Goal: Task Accomplishment & Management: Manage account settings

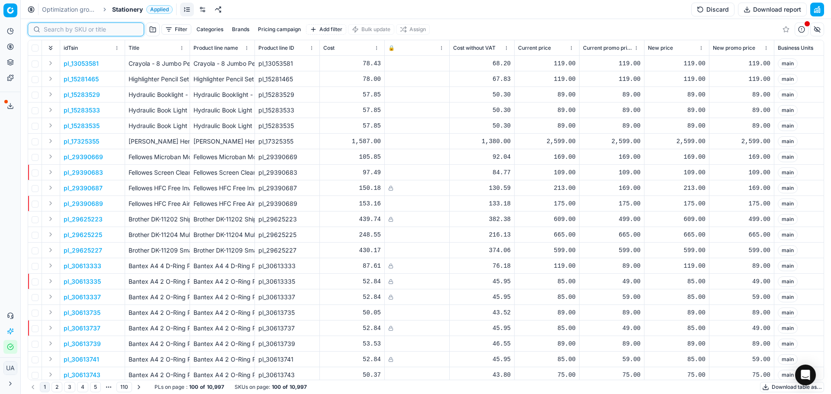
click at [61, 29] on input at bounding box center [91, 29] width 95 height 9
paste input "94007030"
type input "94007030"
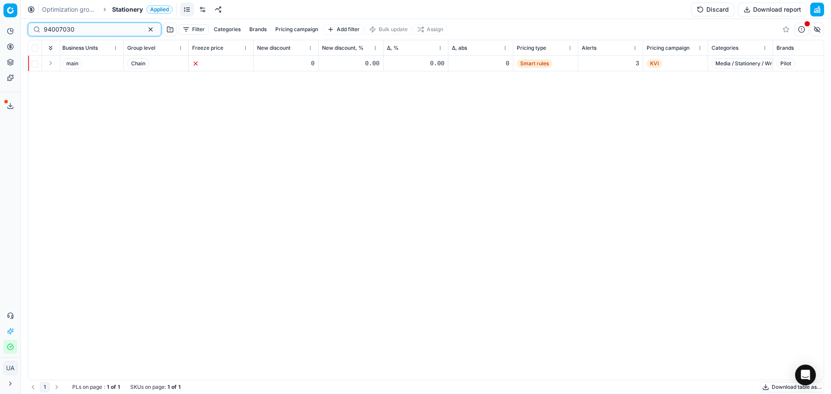
scroll to position [0, 718]
click at [522, 60] on span "Smart rules" at bounding box center [531, 63] width 35 height 9
click at [650, 61] on span "KVI" at bounding box center [652, 63] width 16 height 9
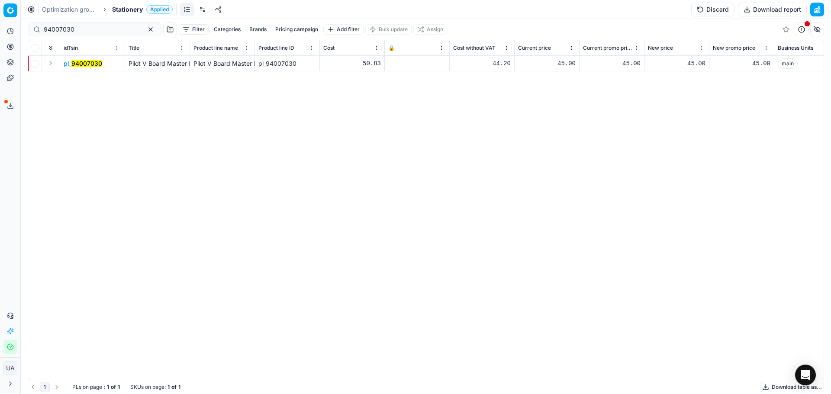
click at [75, 64] on mark "94007030" at bounding box center [86, 63] width 31 height 7
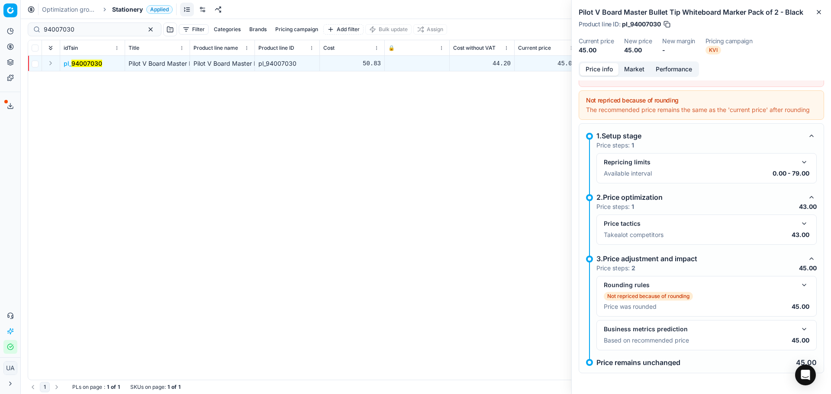
scroll to position [73, 0]
click at [13, 36] on button "Analytics" at bounding box center [10, 31] width 14 height 14
drag, startPoint x: 50, startPoint y: 45, endPoint x: 72, endPoint y: 53, distance: 23.1
click at [50, 45] on link "Dashboard" at bounding box center [83, 47] width 101 height 12
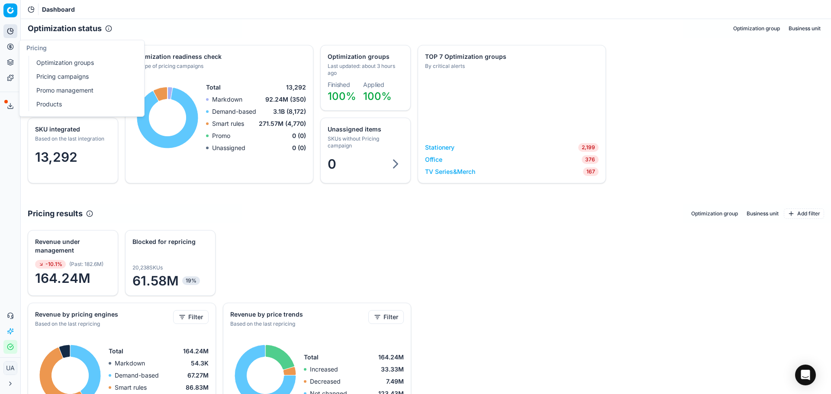
click at [48, 63] on link "Optimization groups" at bounding box center [83, 63] width 101 height 12
click at [57, 75] on link "Pricing campaigns" at bounding box center [83, 77] width 101 height 12
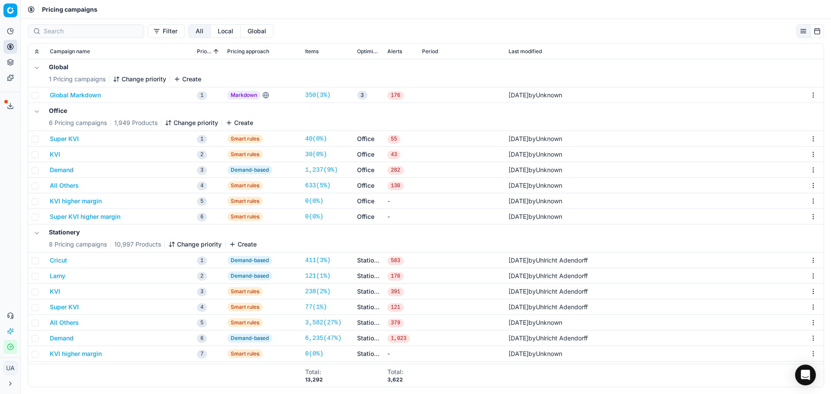
click at [55, 293] on button "KVI" at bounding box center [55, 291] width 10 height 9
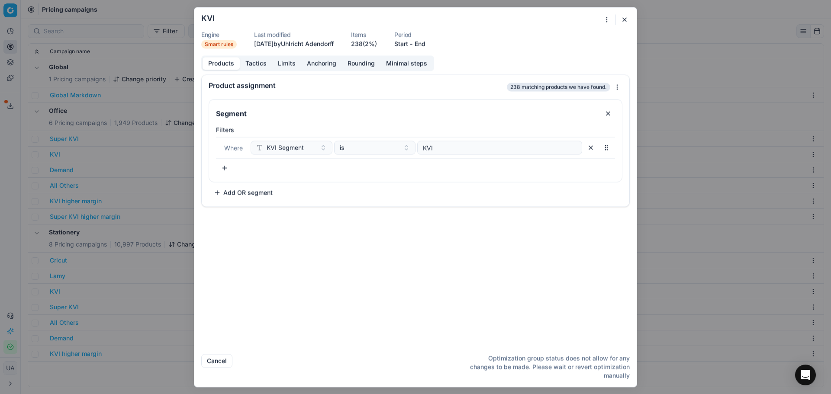
click at [263, 68] on button "Tactics" at bounding box center [256, 63] width 32 height 13
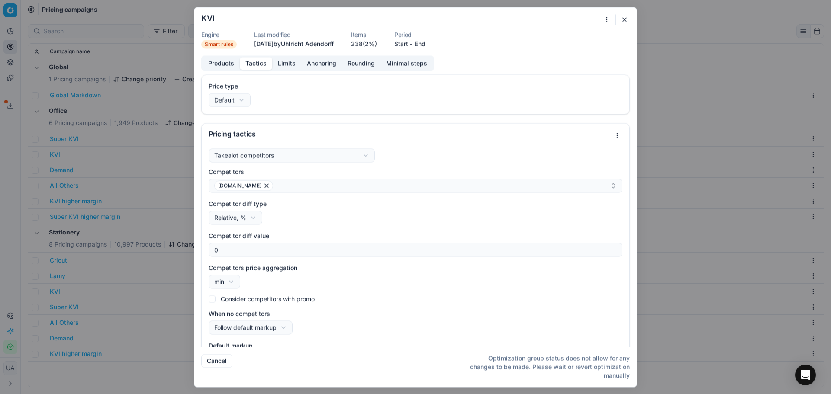
click at [287, 65] on button "Limits" at bounding box center [286, 63] width 29 height 13
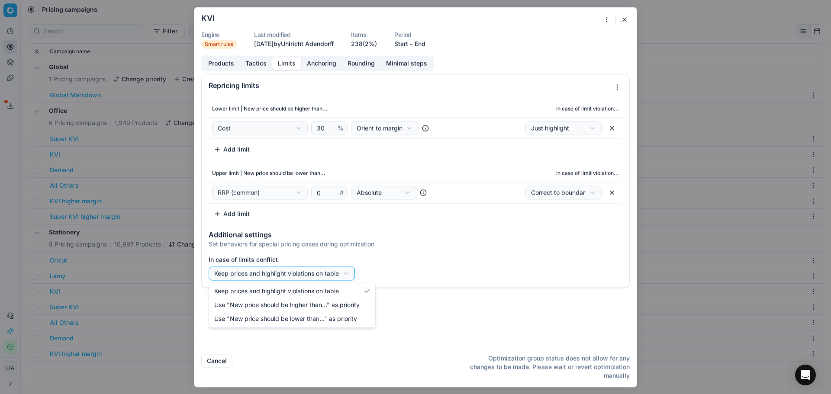
click at [331, 276] on div "We are saving PC settings. Please wait, it should take a few minutes KVI Engine…" at bounding box center [415, 197] width 831 height 394
click at [324, 60] on div "We are saving PC settings. Please wait, it should take a few minutes KVI Engine…" at bounding box center [415, 197] width 831 height 394
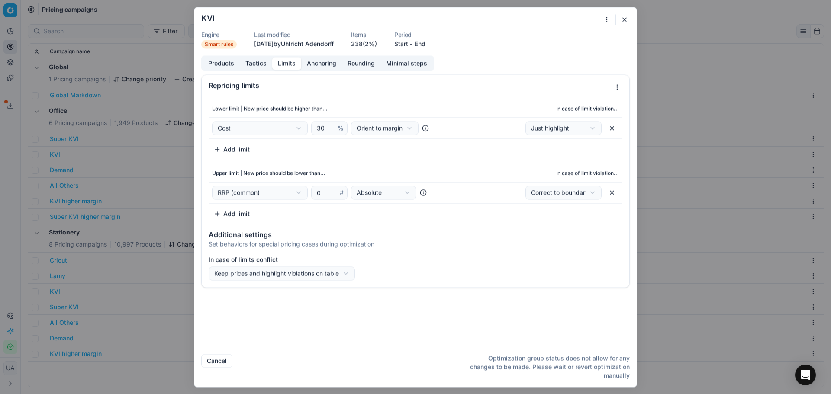
click at [324, 60] on button "Anchoring" at bounding box center [321, 63] width 41 height 13
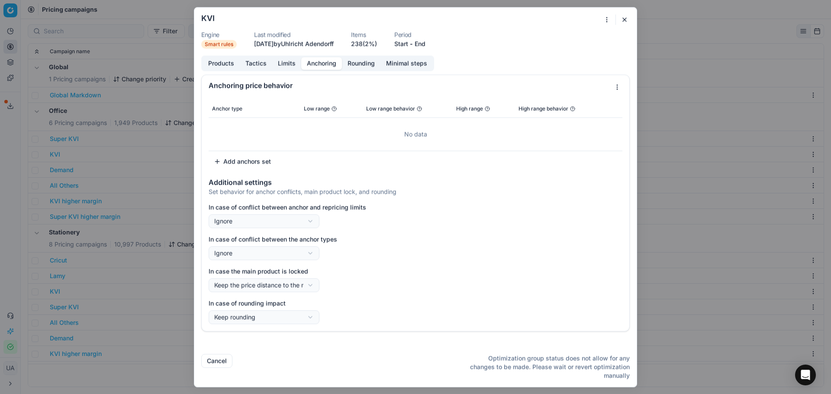
click at [357, 59] on button "Rounding" at bounding box center [361, 63] width 39 height 13
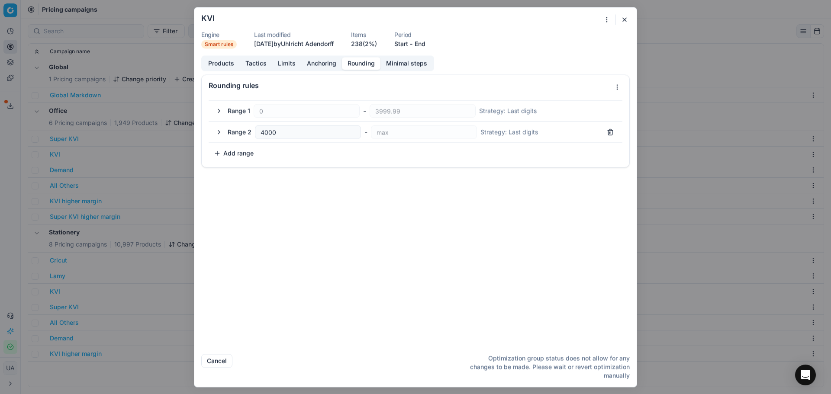
click at [392, 55] on div "Products Tactics Limits Anchoring Rounding Minimal steps" at bounding box center [317, 63] width 233 height 16
click at [219, 55] on form "We are saving PC settings. Please wait, it should take a few minutes KVI Engine…" at bounding box center [415, 196] width 442 height 379
click at [228, 63] on button "Products" at bounding box center [220, 63] width 37 height 13
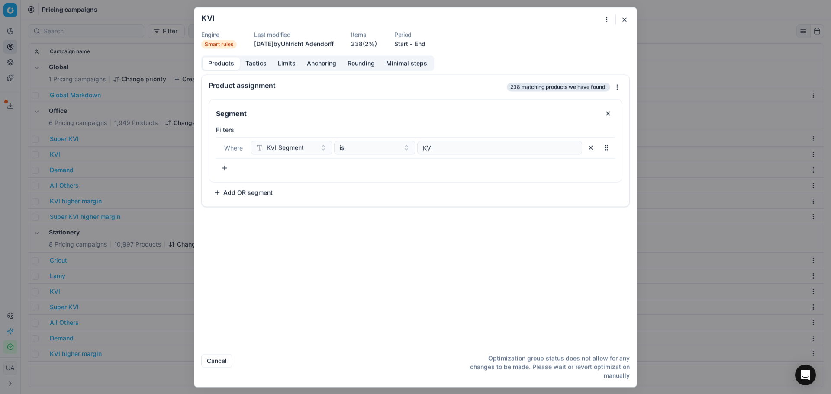
click at [262, 67] on button "Tactics" at bounding box center [256, 63] width 32 height 13
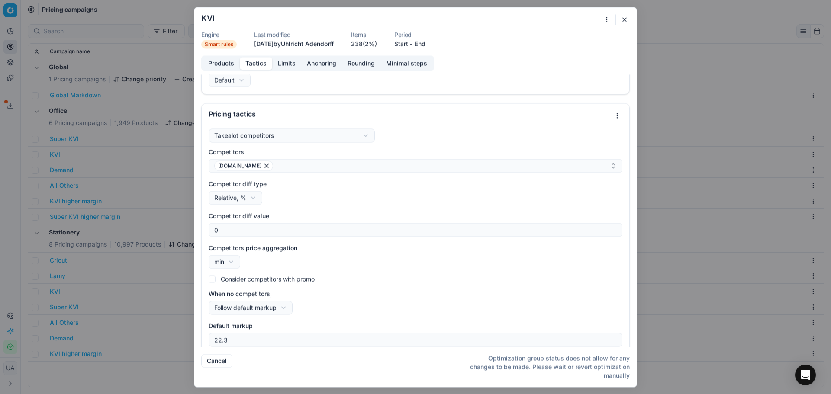
scroll to position [27, 0]
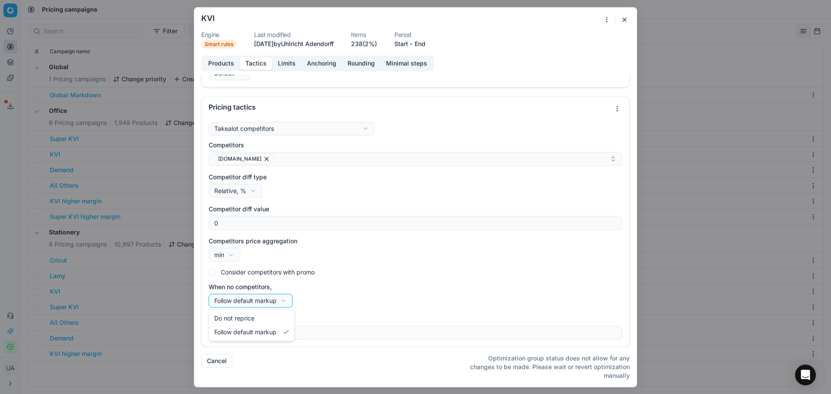
click at [285, 302] on div "We are saving PC settings. Please wait, it should take a few minutes KVI Engine…" at bounding box center [415, 197] width 831 height 394
click at [389, 303] on div "We are saving PC settings. Please wait, it should take a few minutes KVI Engine…" at bounding box center [415, 197] width 831 height 394
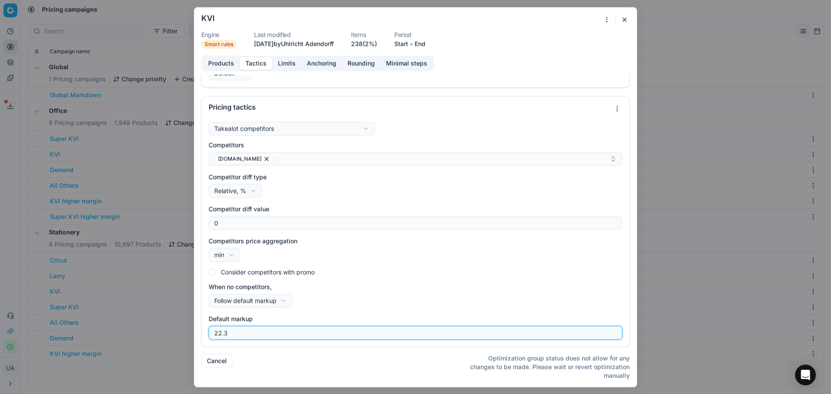
click at [297, 332] on input "22.3" at bounding box center [415, 332] width 406 height 13
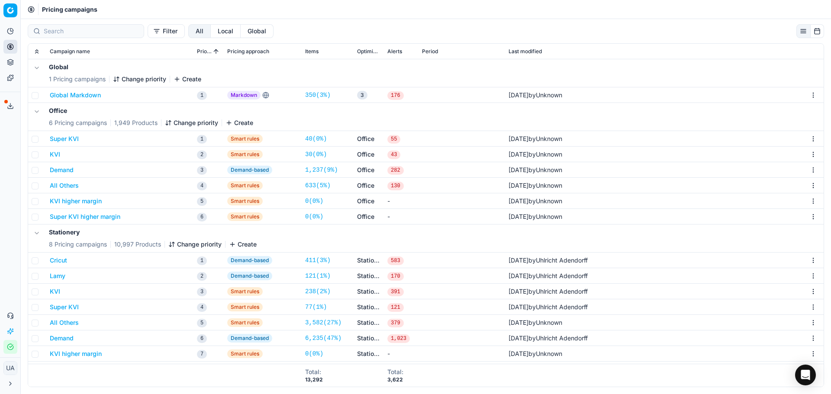
drag, startPoint x: 172, startPoint y: 334, endPoint x: 173, endPoint y: 327, distance: 6.5
click at [173, 334] on div "We are saving PC settings. Please wait, it should take a few minutes KVI Engine…" at bounding box center [415, 197] width 831 height 394
click at [316, 67] on div "Global 1 Pricing campaigns Change priority Create" at bounding box center [426, 73] width 788 height 28
click at [9, 28] on icon at bounding box center [10, 31] width 7 height 7
click at [10, 13] on html "Pricing platform Analytics Pricing Product portfolio Templates Export service 0…" at bounding box center [415, 197] width 831 height 394
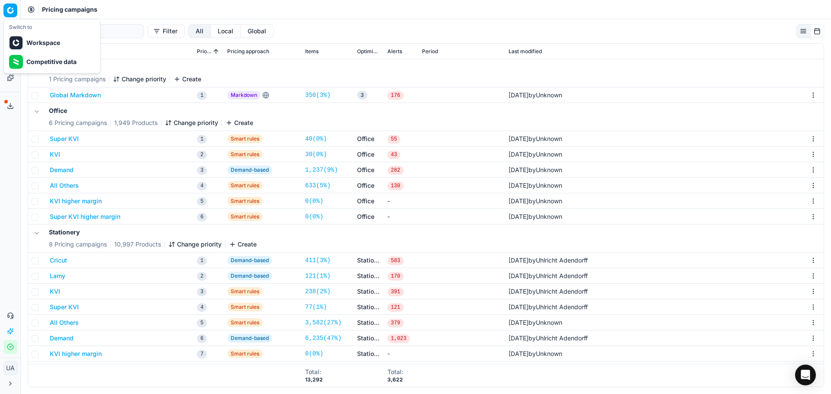
click at [5, 4] on html "Pricing platform Analytics Pricing Product portfolio Templates Export service 0…" at bounding box center [415, 197] width 831 height 394
click at [15, 34] on button "Analytics" at bounding box center [10, 31] width 14 height 14
click at [77, 46] on link "Dashboard" at bounding box center [83, 47] width 101 height 12
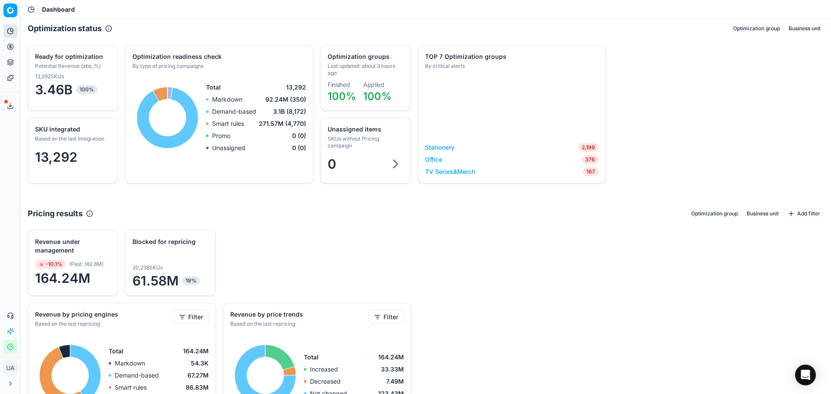
click at [14, 45] on button "Pricing" at bounding box center [10, 47] width 14 height 14
click at [10, 36] on button "Analytics" at bounding box center [10, 31] width 14 height 14
click at [11, 24] on div "Analytics Pricing Product portfolio Templates" at bounding box center [10, 54] width 20 height 67
click at [8, 28] on icon at bounding box center [10, 31] width 7 height 7
click at [11, 49] on icon at bounding box center [10, 46] width 7 height 7
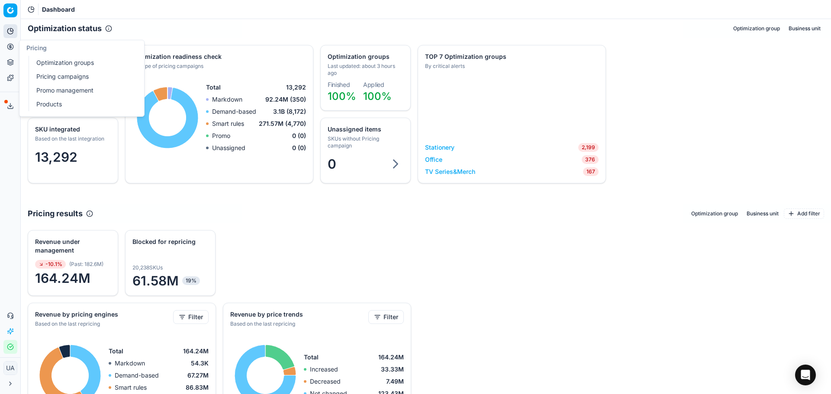
click at [71, 77] on link "Pricing campaigns" at bounding box center [83, 77] width 101 height 12
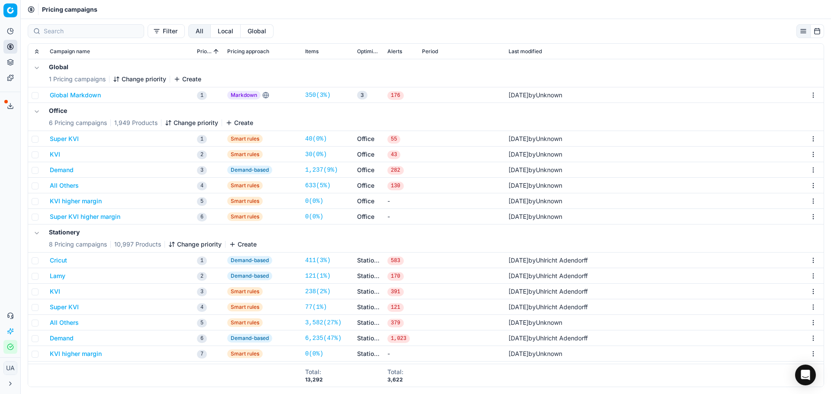
click at [61, 273] on button "Lamy" at bounding box center [58, 276] width 16 height 9
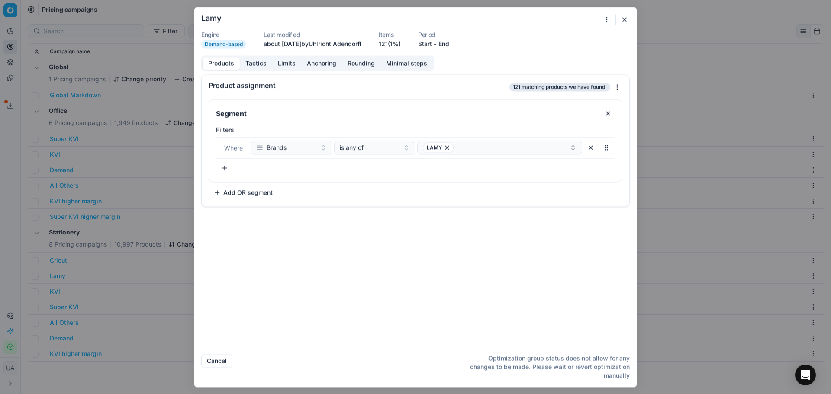
click at [264, 65] on button "Tactics" at bounding box center [256, 63] width 32 height 13
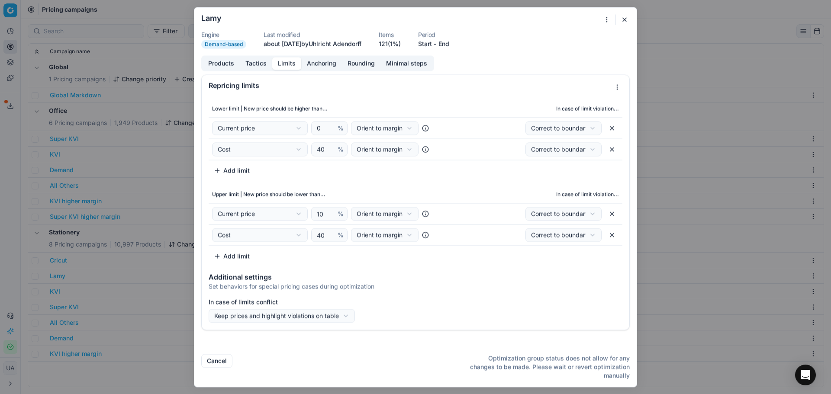
click at [292, 68] on button "Limits" at bounding box center [286, 63] width 29 height 13
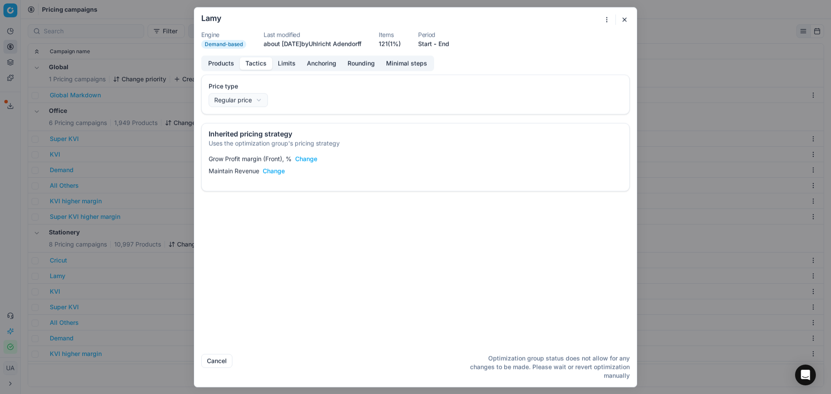
click at [253, 62] on button "Tactics" at bounding box center [256, 63] width 32 height 13
click at [114, 212] on div "We are saving PC settings. Please wait, it should take a few minutes Lamy Engin…" at bounding box center [415, 197] width 831 height 394
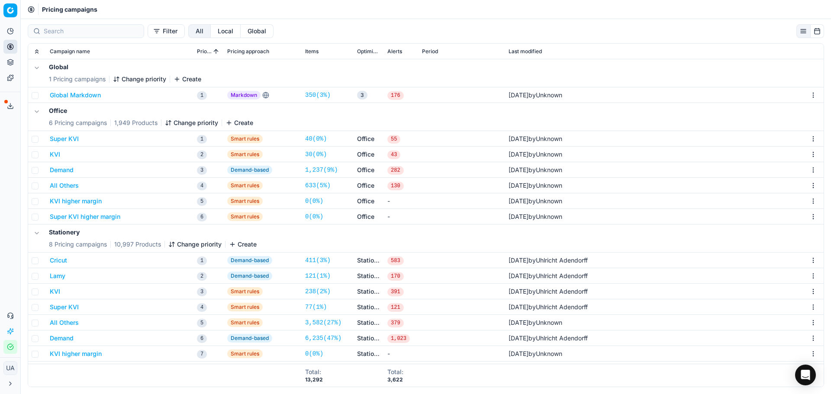
click at [59, 294] on button "KVI" at bounding box center [55, 291] width 10 height 9
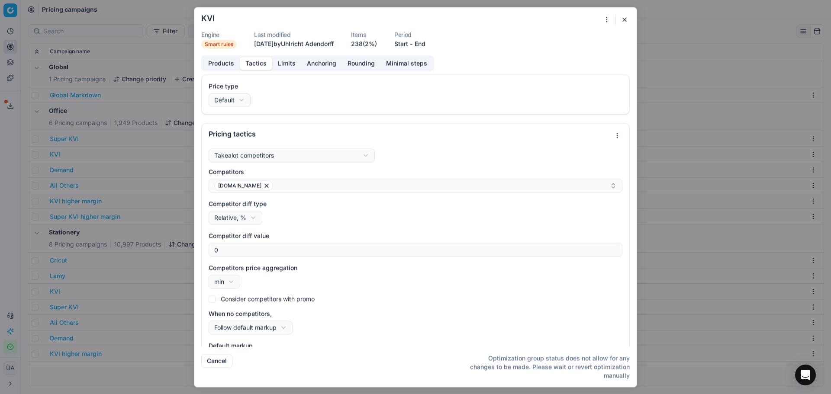
click at [258, 58] on button "Tactics" at bounding box center [256, 63] width 32 height 13
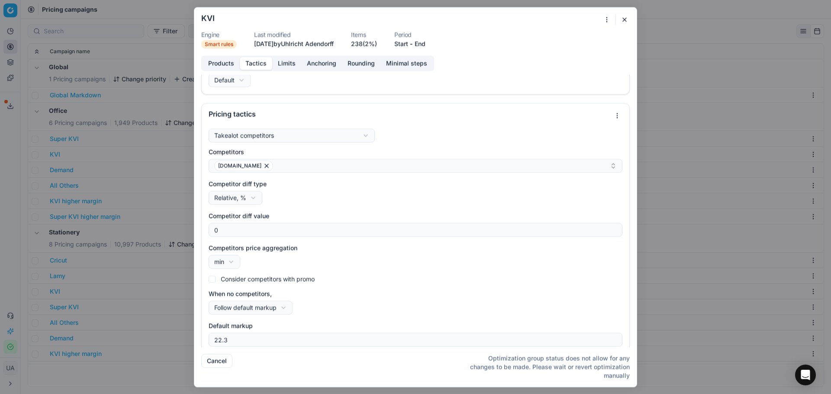
scroll to position [27, 0]
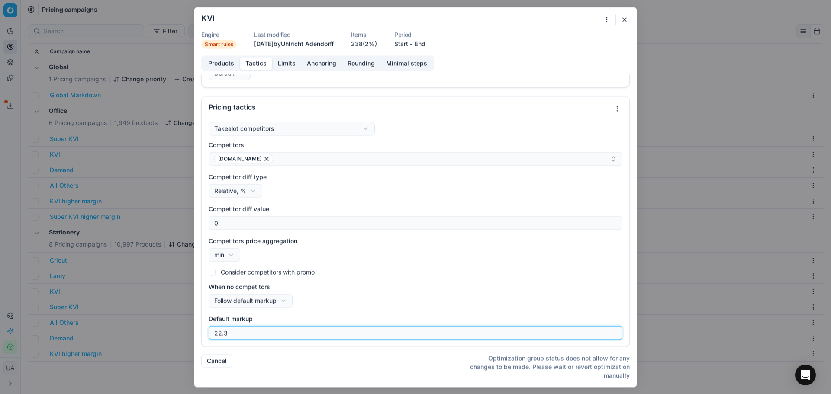
drag, startPoint x: 285, startPoint y: 338, endPoint x: 219, endPoint y: 334, distance: 65.9
click at [219, 334] on input "22.3" at bounding box center [415, 332] width 406 height 13
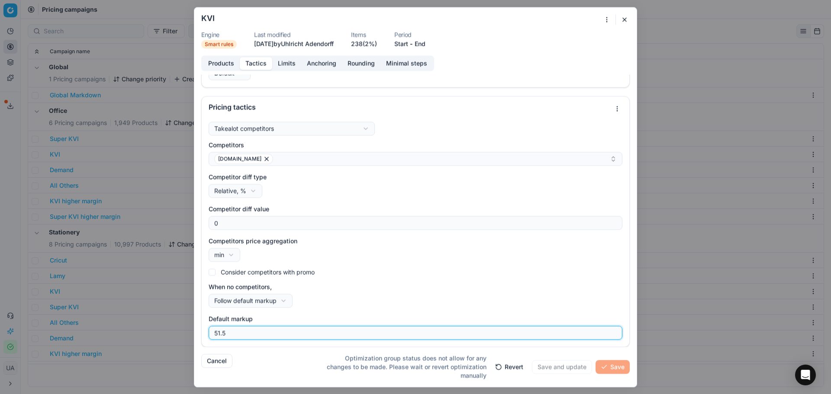
type input "51.5"
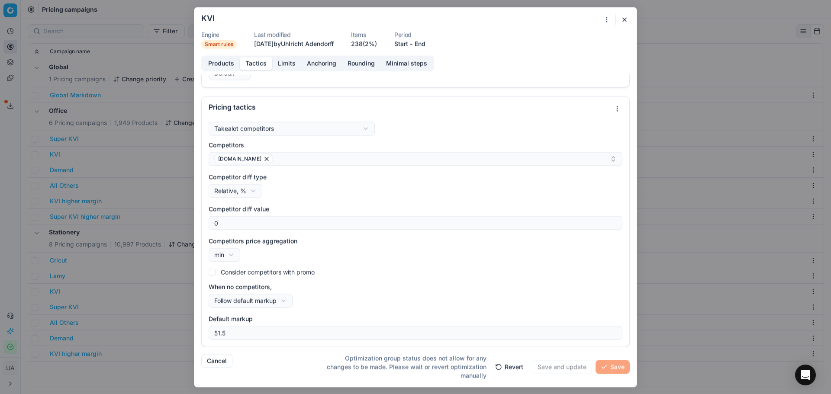
click at [230, 364] on button "Cancel" at bounding box center [216, 361] width 31 height 14
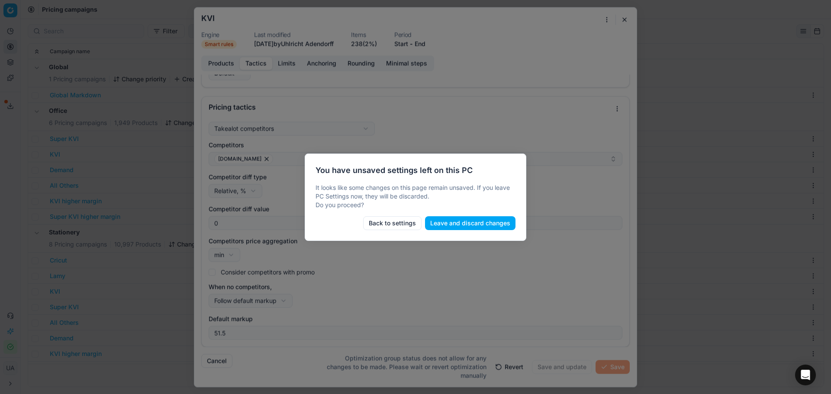
click at [413, 217] on button "Back to settings" at bounding box center [392, 223] width 58 height 14
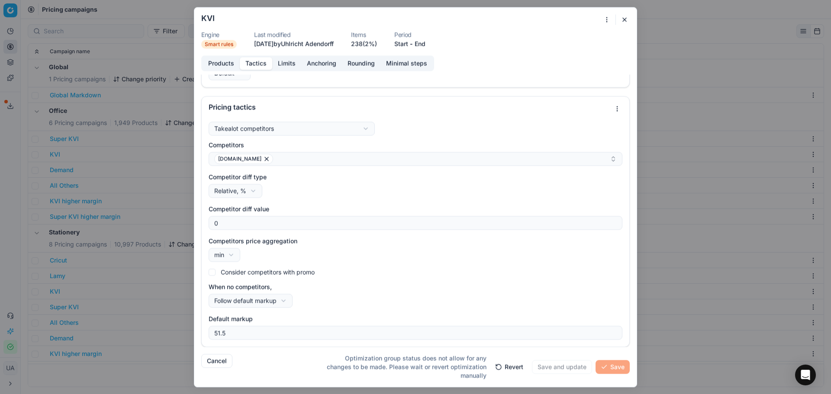
drag, startPoint x: 625, startPoint y: 21, endPoint x: 620, endPoint y: 17, distance: 6.5
click at [620, 17] on button "button" at bounding box center [624, 19] width 10 height 10
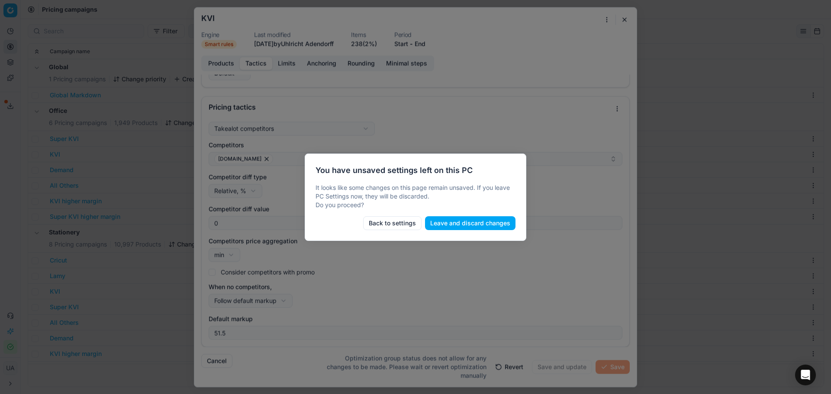
click at [462, 221] on button "Leave and discard changes" at bounding box center [470, 223] width 90 height 14
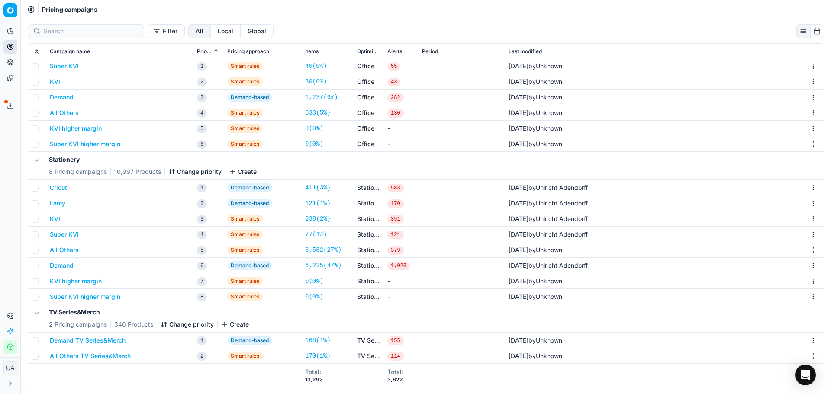
scroll to position [0, 0]
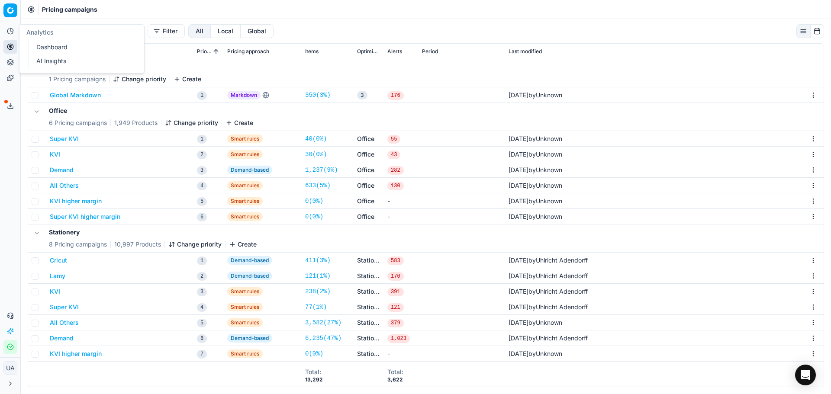
click at [14, 31] on button "Analytics" at bounding box center [10, 31] width 14 height 14
click at [84, 6] on span "Pricing campaigns" at bounding box center [69, 9] width 55 height 9
click at [32, 8] on icon at bounding box center [31, 9] width 7 height 7
click at [13, 32] on icon at bounding box center [10, 31] width 7 height 7
click at [42, 45] on link "Dashboard" at bounding box center [83, 47] width 101 height 12
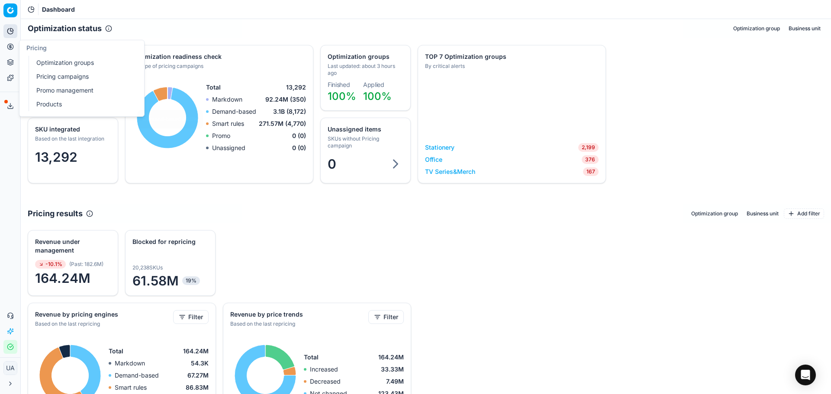
click at [4, 49] on button "Pricing" at bounding box center [10, 47] width 14 height 14
click at [48, 59] on link "Optimization groups" at bounding box center [83, 63] width 101 height 12
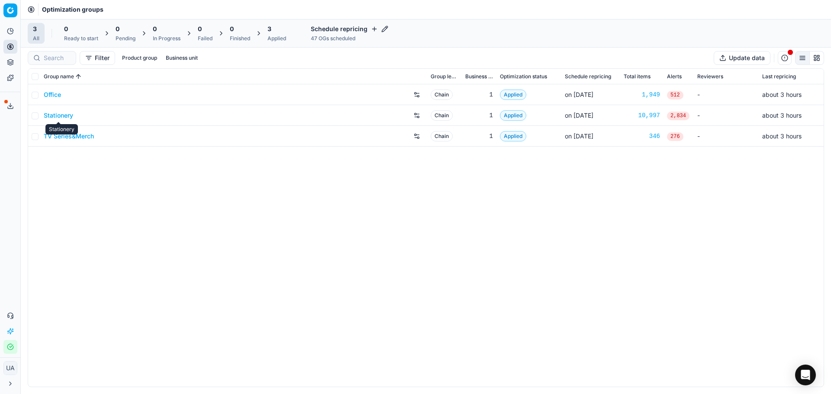
click at [58, 116] on link "Stationery" at bounding box center [58, 115] width 29 height 9
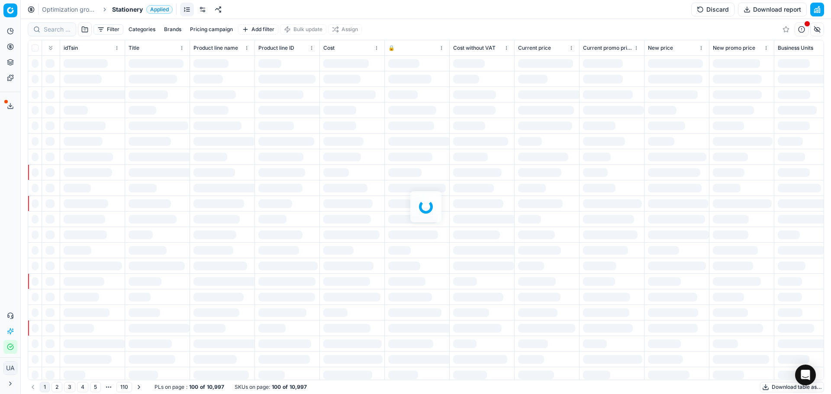
click at [703, 4] on button "Discard" at bounding box center [712, 10] width 43 height 14
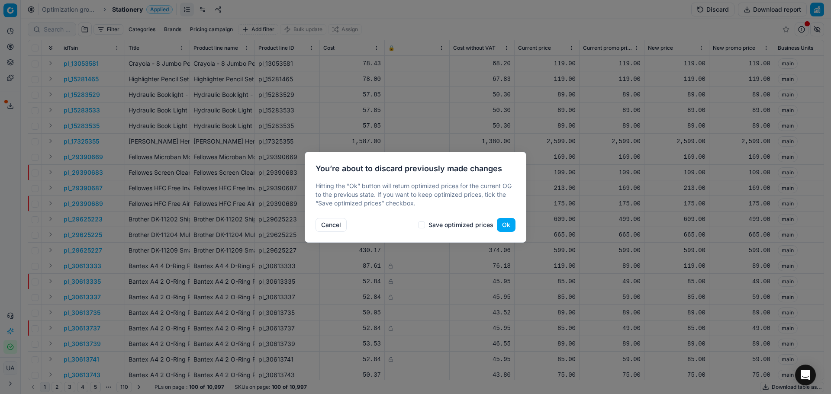
click at [500, 223] on button "Ok" at bounding box center [506, 225] width 19 height 14
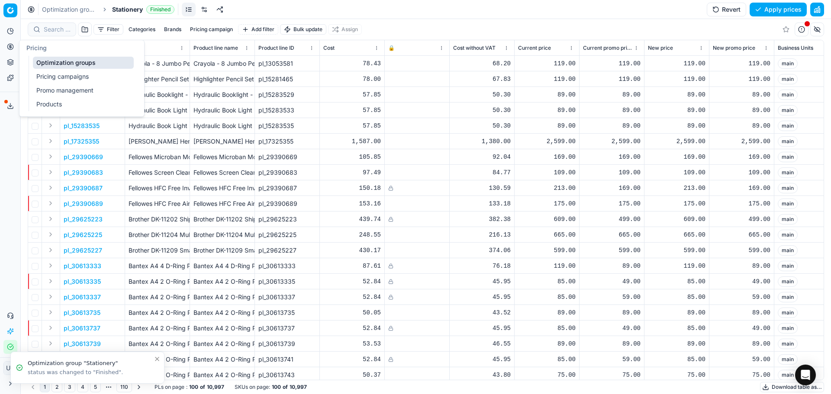
click at [56, 80] on link "Pricing campaigns" at bounding box center [83, 77] width 101 height 12
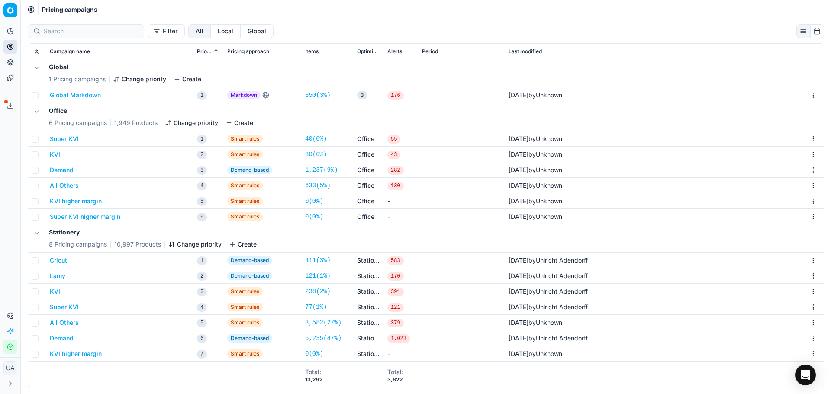
click at [50, 294] on button "KVI" at bounding box center [55, 291] width 10 height 9
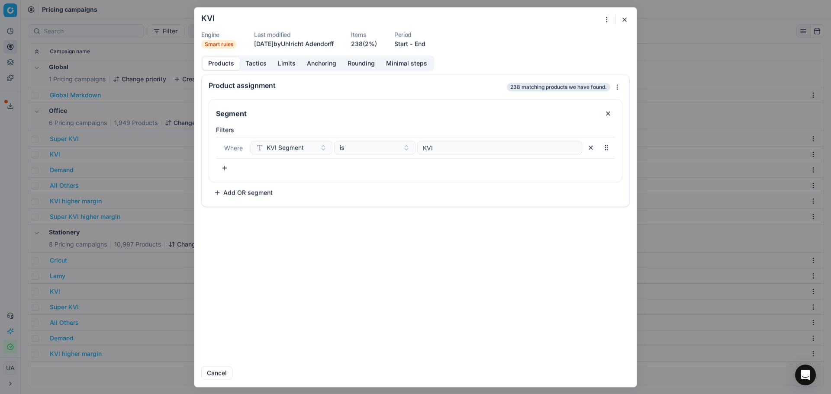
click at [254, 61] on button "Tactics" at bounding box center [256, 63] width 32 height 13
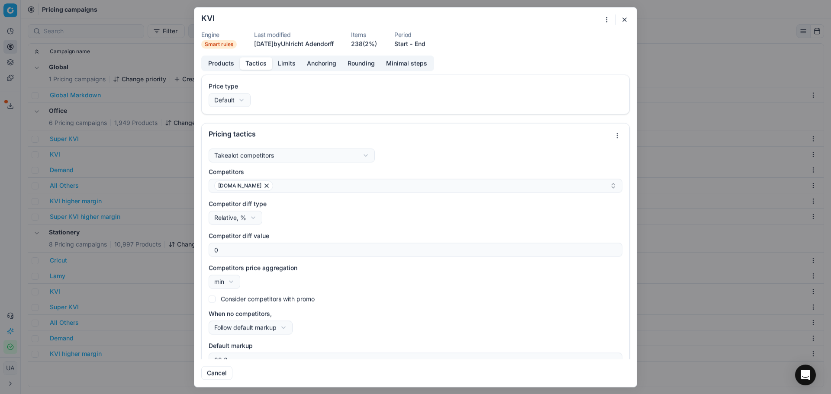
scroll to position [15, 0]
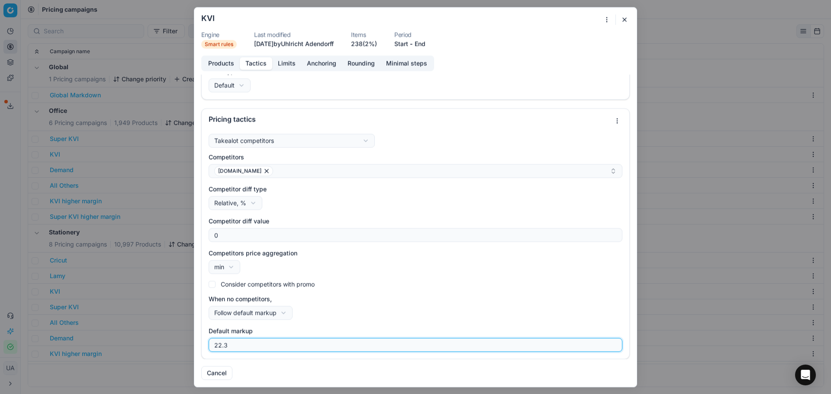
drag, startPoint x: 149, startPoint y: 343, endPoint x: 109, endPoint y: 339, distance: 40.9
click at [109, 339] on div "We are saving PC settings. Please wait, it should take a few minutes KVI Engine…" at bounding box center [415, 197] width 831 height 394
type input "50.5"
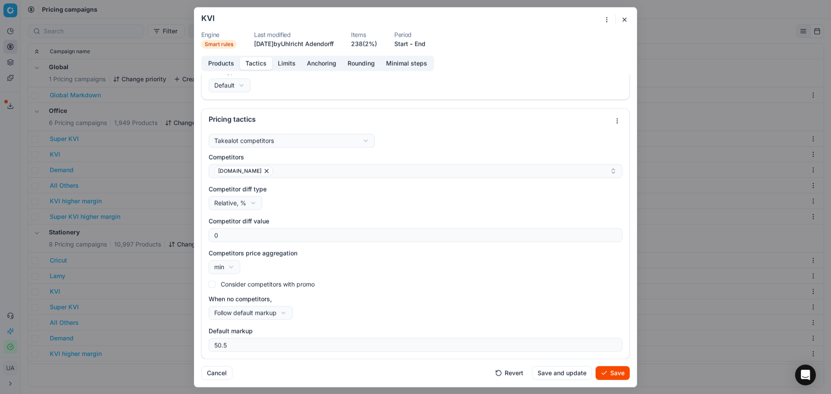
click at [260, 305] on div "When no competitors, Follow default markup Do not reprice Follow default markup" at bounding box center [416, 307] width 414 height 25
click at [266, 311] on div "We are saving PC settings. Please wait, it should take a few minutes KVI Engine…" at bounding box center [415, 197] width 831 height 394
click at [287, 59] on button "Limits" at bounding box center [286, 63] width 29 height 13
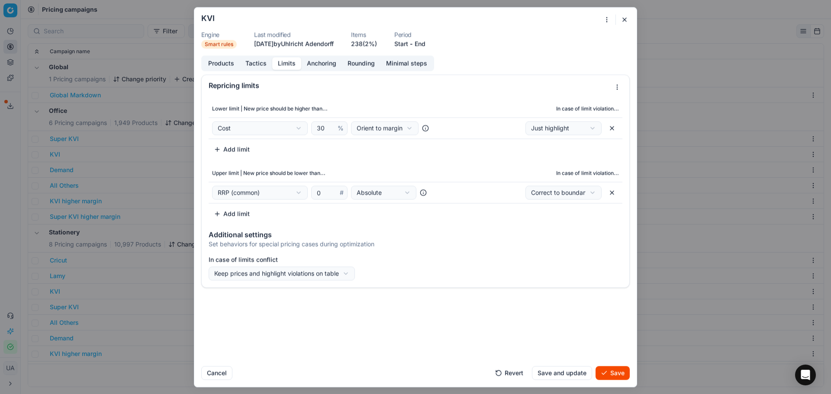
click at [319, 71] on div "Products Tactics Limits Anchoring Rounding Minimal steps Repricing limits Lower…" at bounding box center [415, 207] width 442 height 304
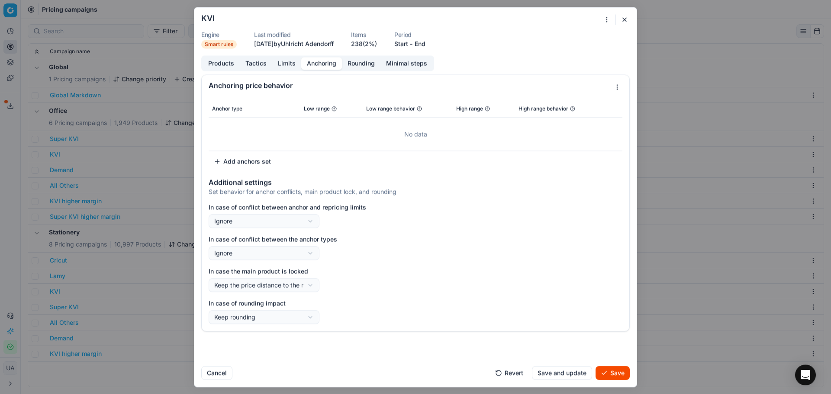
click at [320, 65] on button "Anchoring" at bounding box center [321, 63] width 41 height 13
click at [298, 285] on div "We are saving PC settings. Please wait, it should take a few minutes KVI Engine…" at bounding box center [415, 197] width 831 height 394
drag, startPoint x: 447, startPoint y: 278, endPoint x: 331, endPoint y: 299, distance: 117.9
click at [442, 279] on div "We are saving PC settings. Please wait, it should take a few minutes KVI Engine…" at bounding box center [415, 197] width 831 height 394
click at [308, 317] on div "We are saving PC settings. Please wait, it should take a few minutes KVI Engine…" at bounding box center [415, 197] width 831 height 394
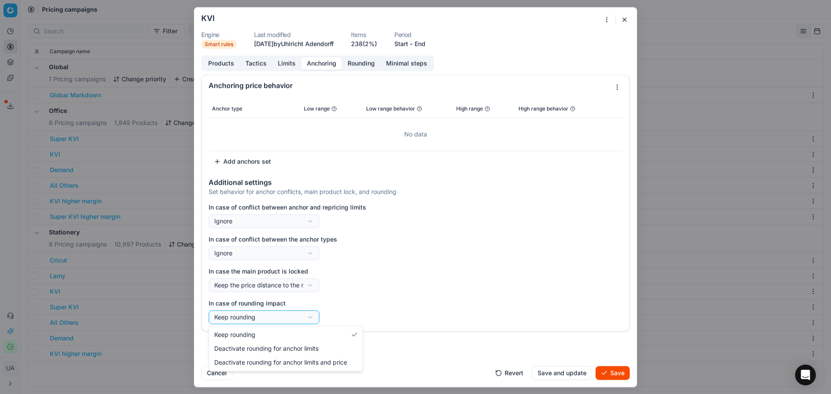
click at [407, 304] on div "We are saving PC settings. Please wait, it should take a few minutes KVI Engine…" at bounding box center [415, 197] width 831 height 394
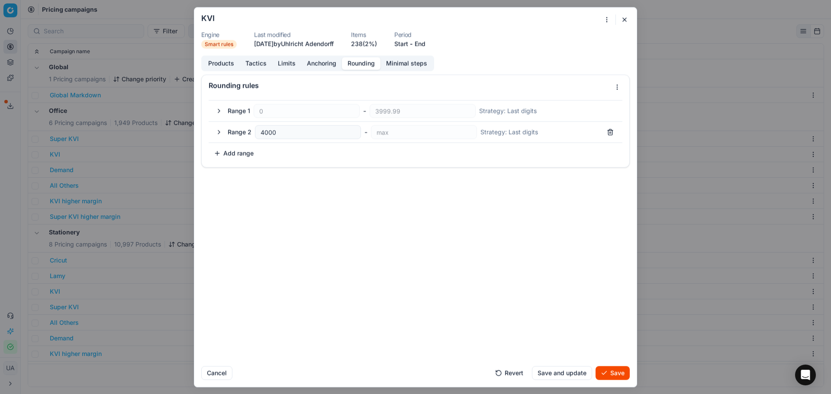
click at [358, 64] on button "Rounding" at bounding box center [361, 63] width 39 height 13
click at [402, 67] on button "Minimal steps" at bounding box center [406, 63] width 52 height 13
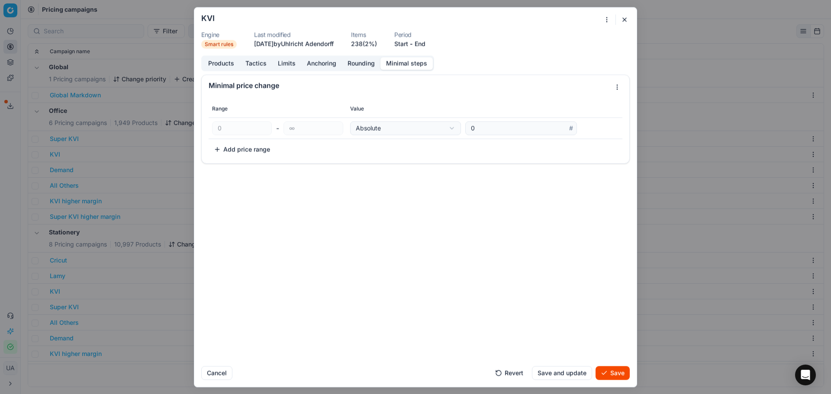
click at [241, 64] on button "Tactics" at bounding box center [256, 63] width 32 height 13
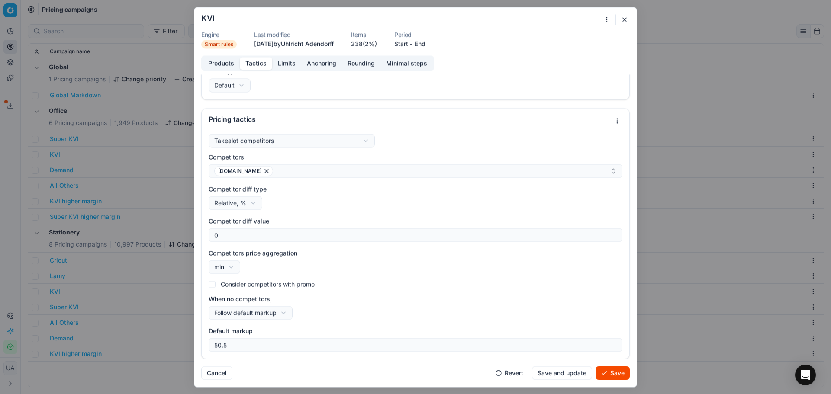
click at [231, 61] on button "Products" at bounding box center [220, 63] width 37 height 13
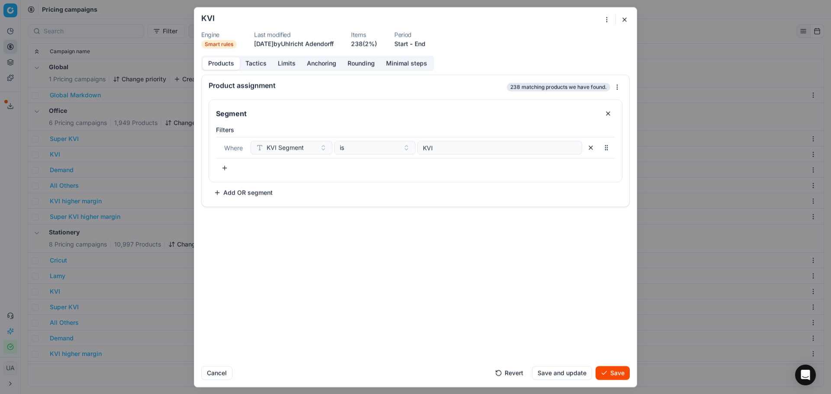
click at [551, 367] on button "Save and update" at bounding box center [562, 373] width 60 height 14
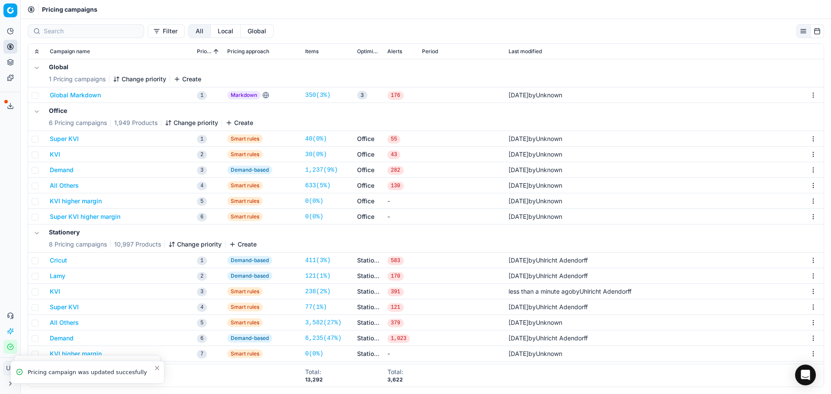
click at [67, 307] on button "Super KVI" at bounding box center [64, 307] width 29 height 9
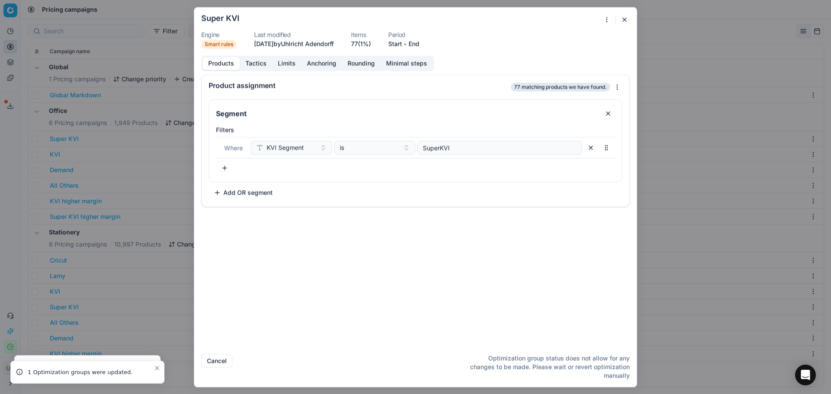
click at [269, 61] on button "Tactics" at bounding box center [256, 63] width 32 height 13
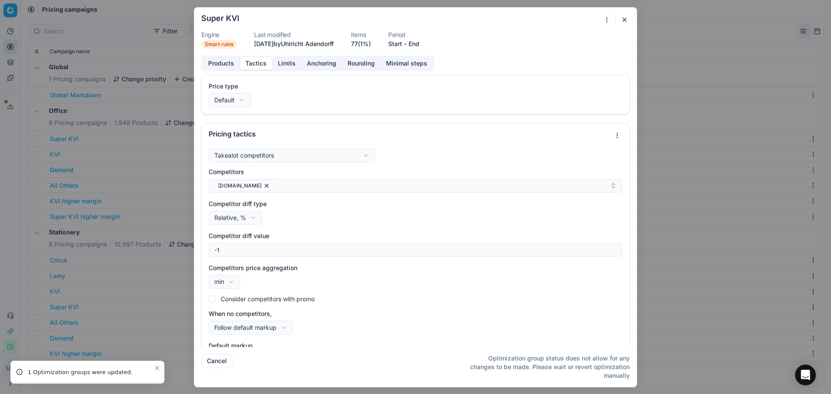
scroll to position [27, 0]
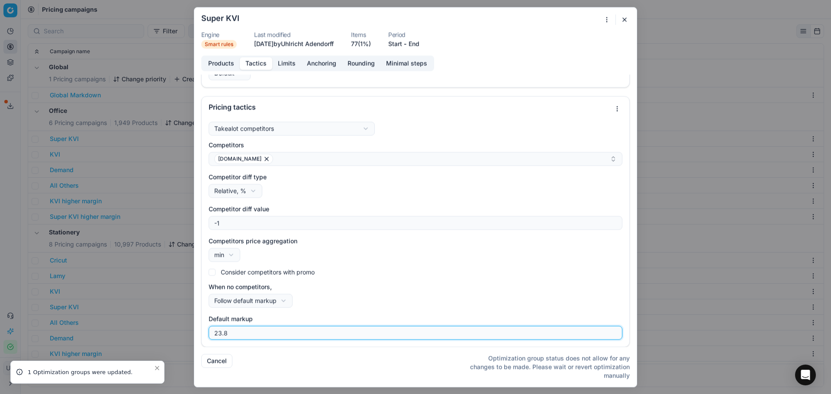
drag, startPoint x: 263, startPoint y: 332, endPoint x: 138, endPoint y: 329, distance: 125.9
click at [138, 329] on div "We are saving PC settings. Please wait, it should take a few minutes Super KVI …" at bounding box center [415, 197] width 831 height 394
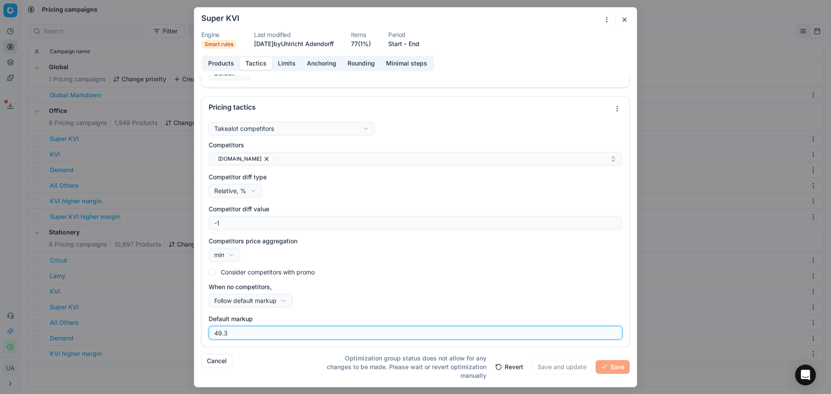
type input "49.30"
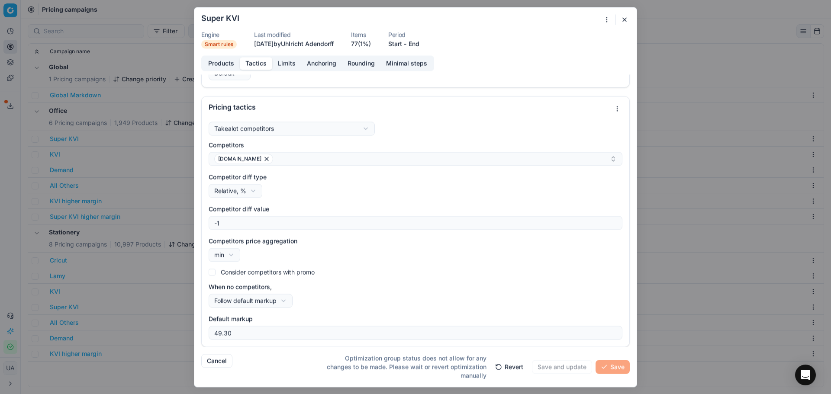
click at [283, 61] on button "Limits" at bounding box center [286, 63] width 29 height 13
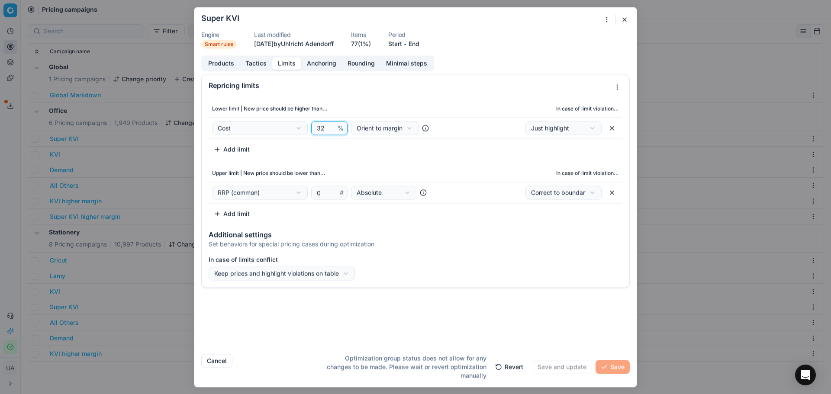
click at [324, 128] on input "32" at bounding box center [325, 128] width 21 height 13
type input "3"
type input "30"
click at [320, 61] on button "Anchoring" at bounding box center [321, 63] width 41 height 13
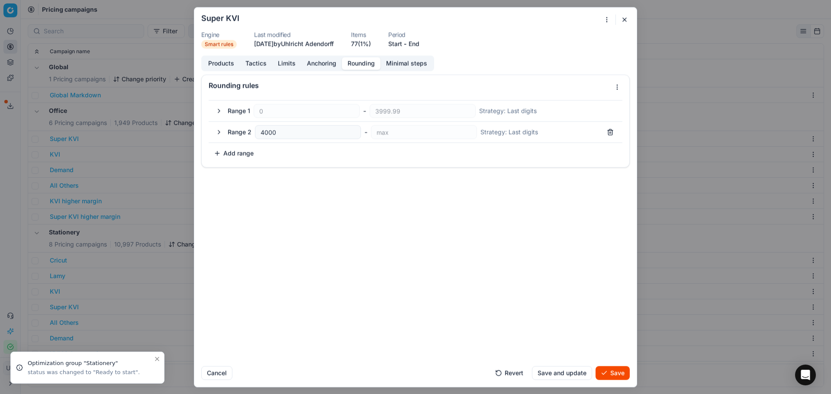
click at [373, 59] on button "Rounding" at bounding box center [361, 63] width 39 height 13
click at [564, 370] on button "Save and update" at bounding box center [562, 373] width 60 height 14
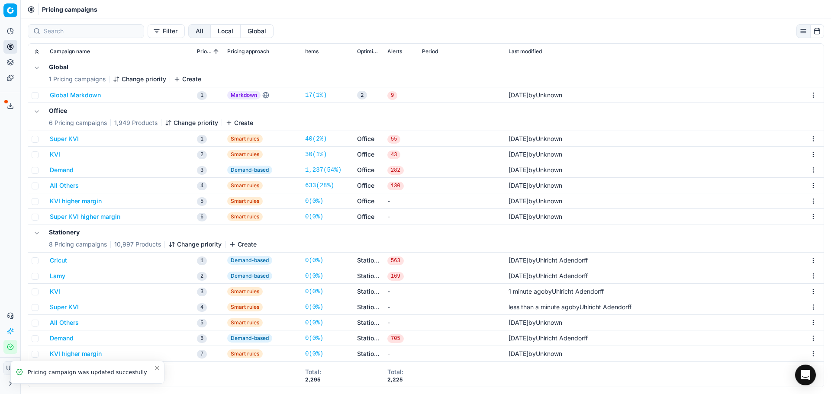
click at [58, 326] on button "All Others" at bounding box center [64, 322] width 29 height 9
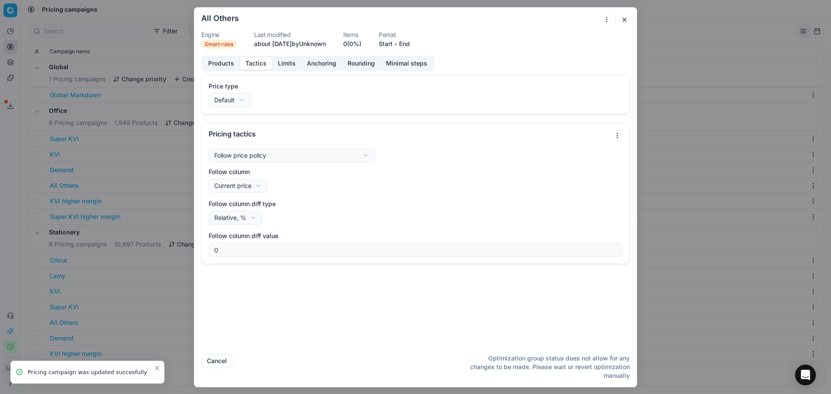
click at [254, 62] on button "Tactics" at bounding box center [256, 63] width 32 height 13
click at [177, 221] on div "We are saving PC settings. Please wait, it should take a few minutes All Others…" at bounding box center [415, 197] width 831 height 394
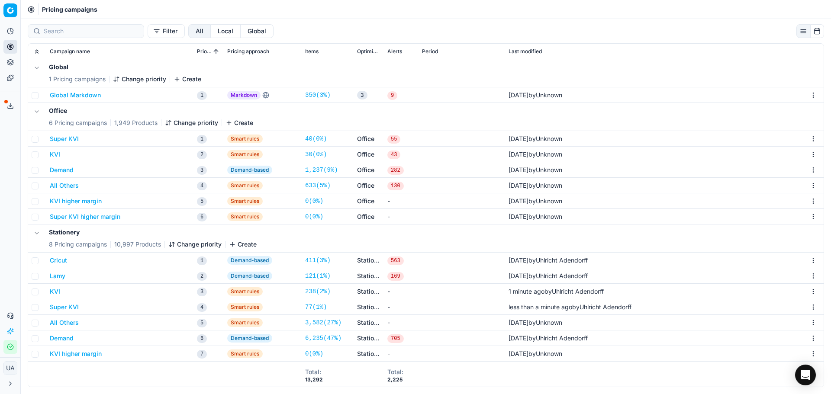
click at [64, 325] on button "All Others" at bounding box center [64, 322] width 29 height 9
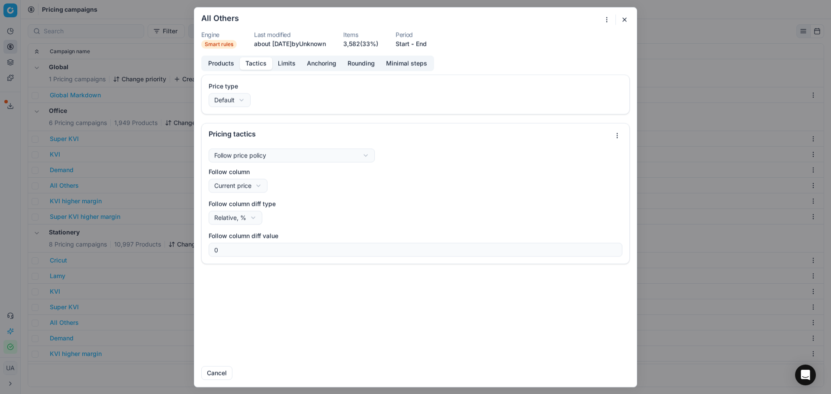
click at [263, 67] on button "Tactics" at bounding box center [256, 63] width 32 height 13
click at [290, 60] on button "Limits" at bounding box center [286, 63] width 29 height 13
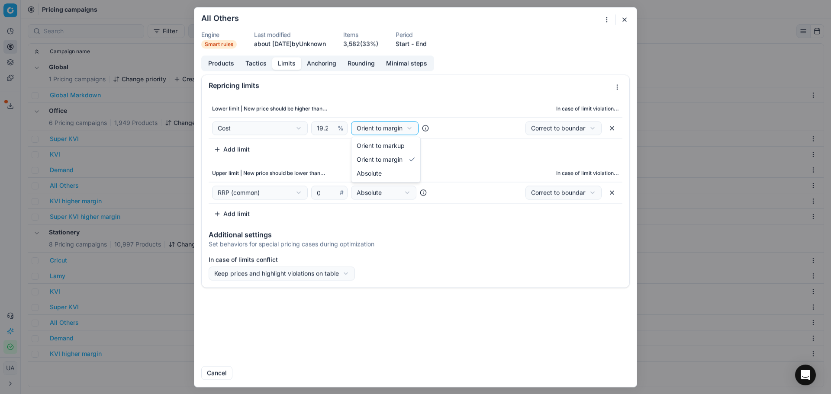
click at [379, 128] on div "We are saving PC settings. Please wait, it should take a few minutes All Others…" at bounding box center [415, 197] width 831 height 394
click at [380, 126] on div "We are saving PC settings. Please wait, it should take a few minutes All Others…" at bounding box center [415, 197] width 831 height 394
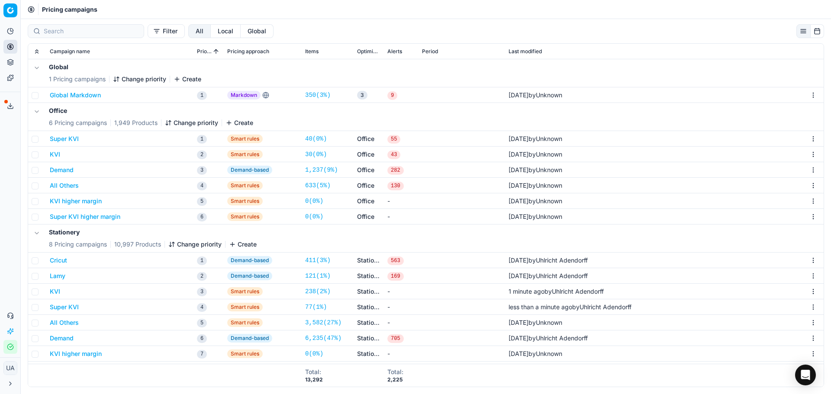
drag, startPoint x: 147, startPoint y: 364, endPoint x: 173, endPoint y: 353, distance: 28.0
click at [149, 359] on div "We are saving PC settings. Please wait, it should take a few minutes All Others…" at bounding box center [415, 197] width 831 height 394
click at [66, 321] on button "All Others" at bounding box center [64, 322] width 29 height 9
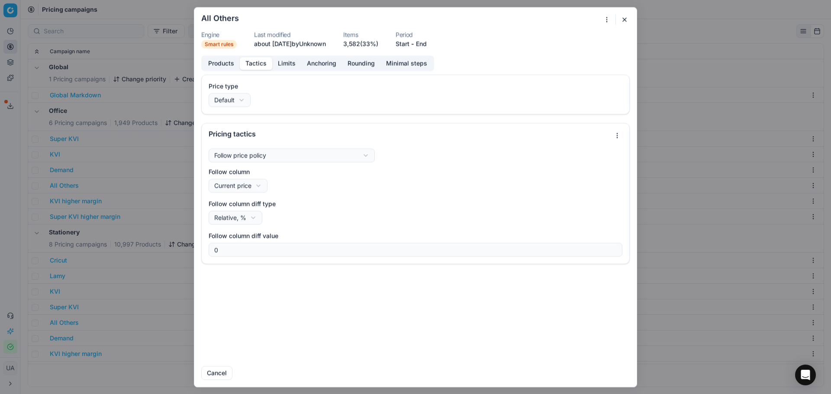
click at [259, 62] on button "Tactics" at bounding box center [256, 63] width 32 height 13
click at [281, 61] on button "Limits" at bounding box center [286, 63] width 29 height 13
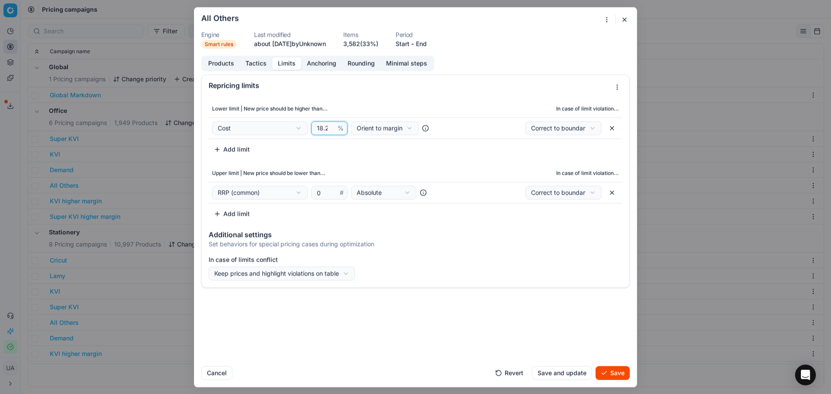
click at [329, 128] on input "18.23" at bounding box center [325, 128] width 21 height 13
click at [324, 128] on input "18.23" at bounding box center [325, 128] width 21 height 13
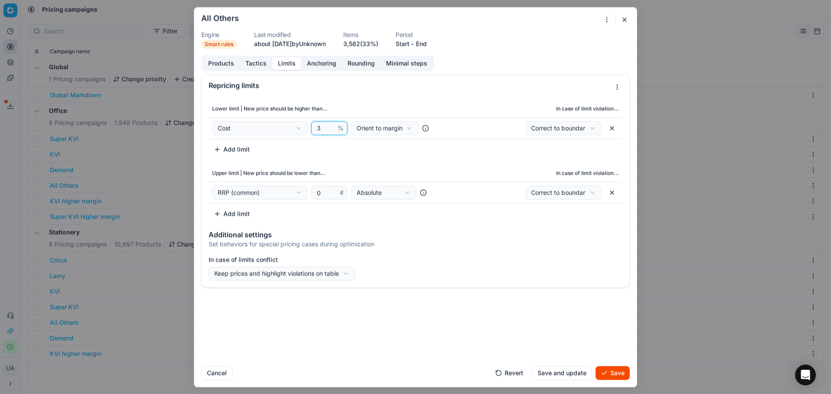
scroll to position [0, 0]
type input "33"
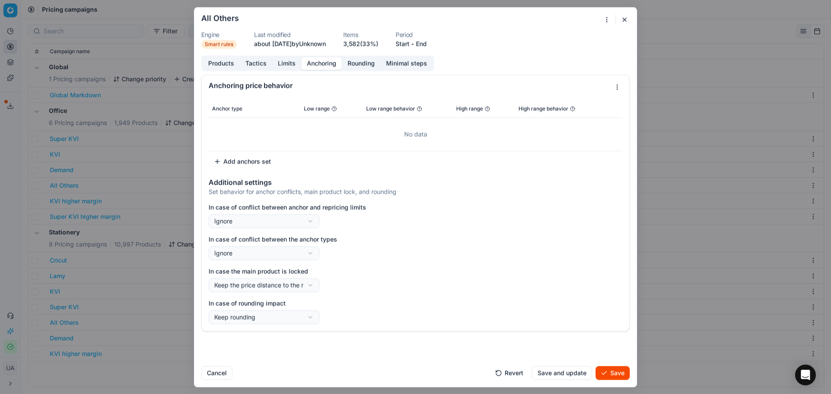
click at [329, 61] on button "Anchoring" at bounding box center [321, 63] width 41 height 13
click at [351, 56] on div "Products Tactics Limits Anchoring Rounding Minimal steps" at bounding box center [317, 63] width 233 height 16
drag, startPoint x: 363, startPoint y: 66, endPoint x: 364, endPoint y: 71, distance: 5.3
click at [363, 67] on button "Rounding" at bounding box center [361, 63] width 39 height 13
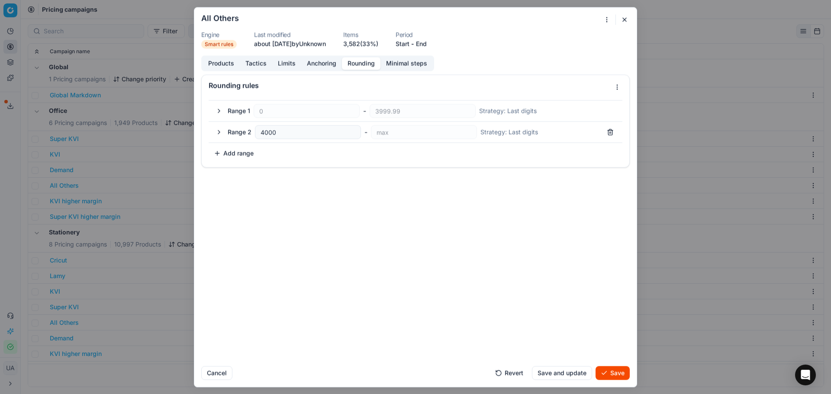
click at [558, 370] on button "Save and update" at bounding box center [562, 373] width 60 height 14
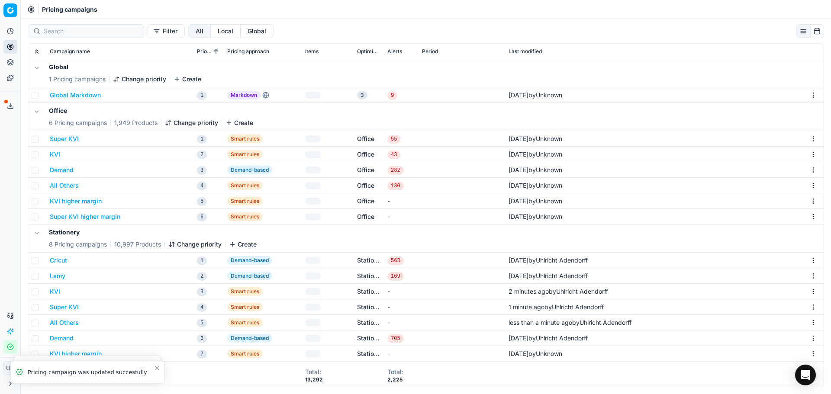
click at [54, 337] on button "Demand" at bounding box center [62, 338] width 24 height 9
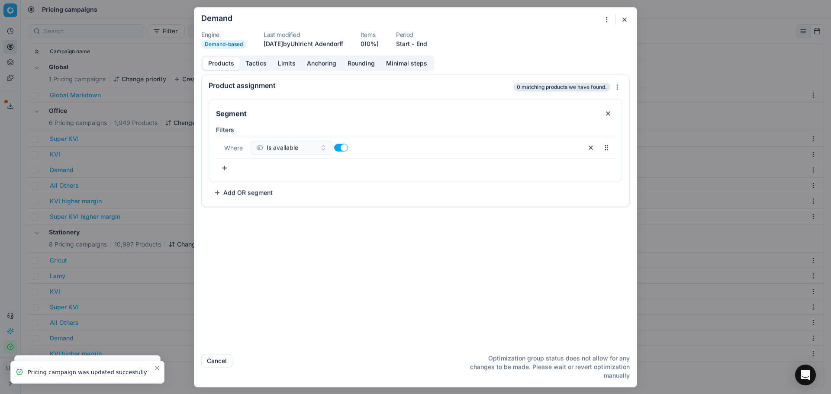
click at [259, 61] on button "Tactics" at bounding box center [256, 63] width 32 height 13
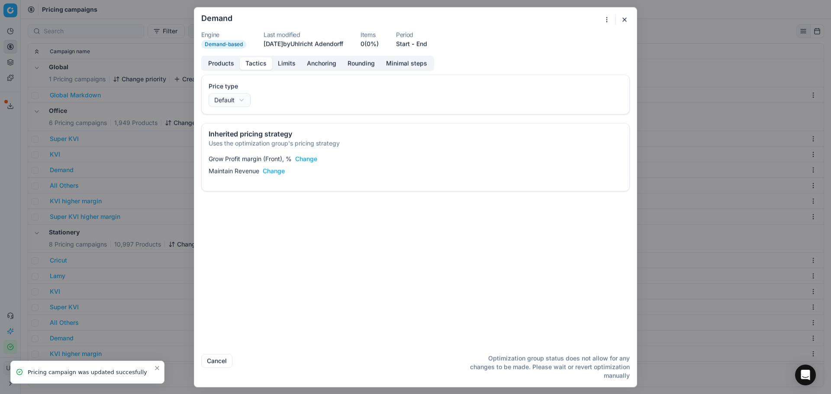
click at [296, 64] on button "Limits" at bounding box center [286, 63] width 29 height 13
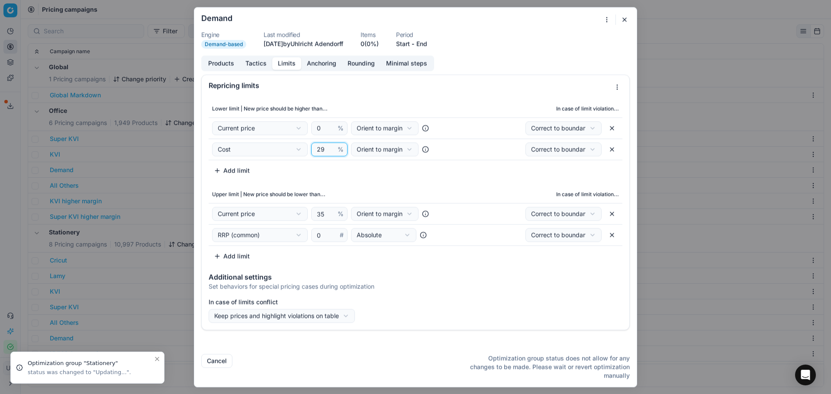
drag, startPoint x: 325, startPoint y: 151, endPoint x: 294, endPoint y: 147, distance: 31.0
click at [294, 147] on div "Cost Cost Cost without VAT Current price Current promo price RRP (common) Max C…" at bounding box center [329, 149] width 234 height 14
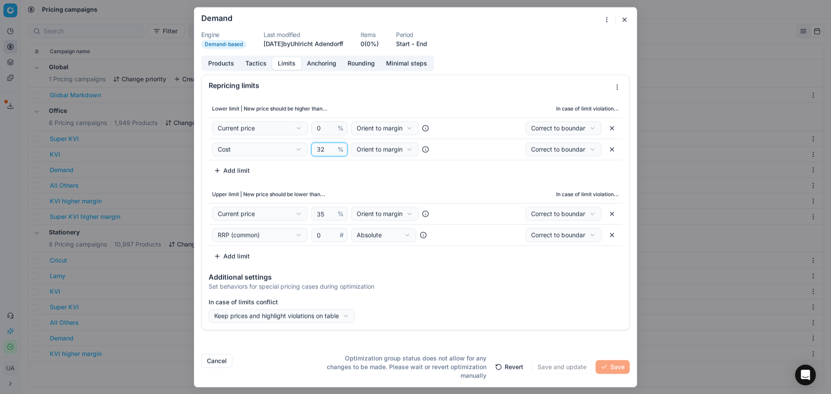
type input "32"
drag, startPoint x: 326, startPoint y: 216, endPoint x: 297, endPoint y: 214, distance: 29.1
click at [297, 214] on div "Current price Cost Cost without VAT Current price Current promo price RRP (comm…" at bounding box center [329, 214] width 234 height 14
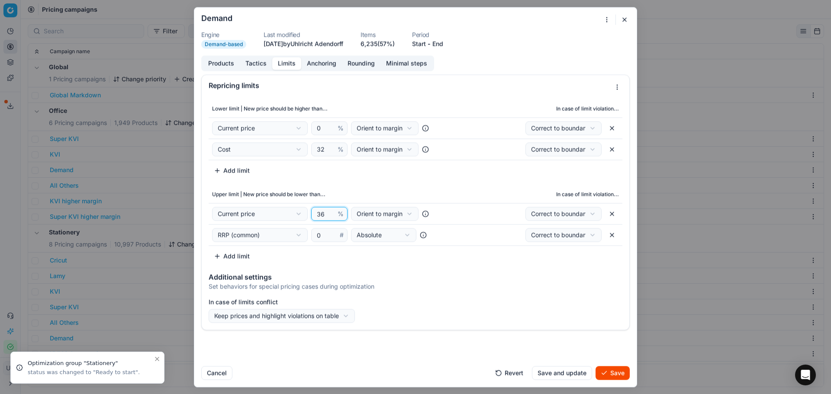
type input "36"
click at [565, 368] on button "Save and update" at bounding box center [562, 373] width 60 height 14
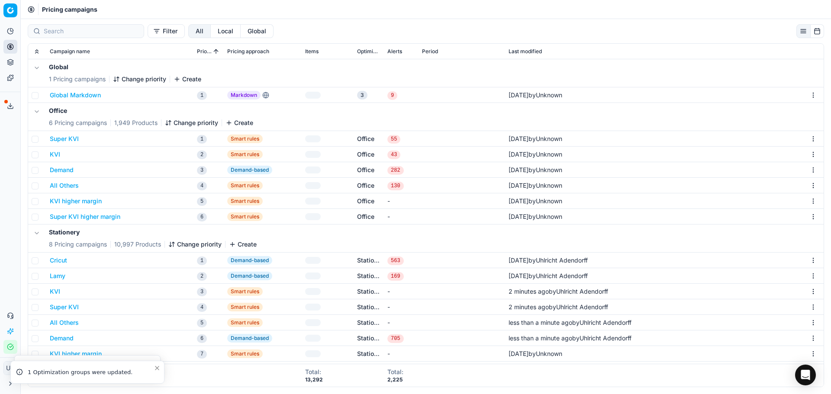
click at [81, 350] on button "KVI higher margin" at bounding box center [76, 354] width 52 height 9
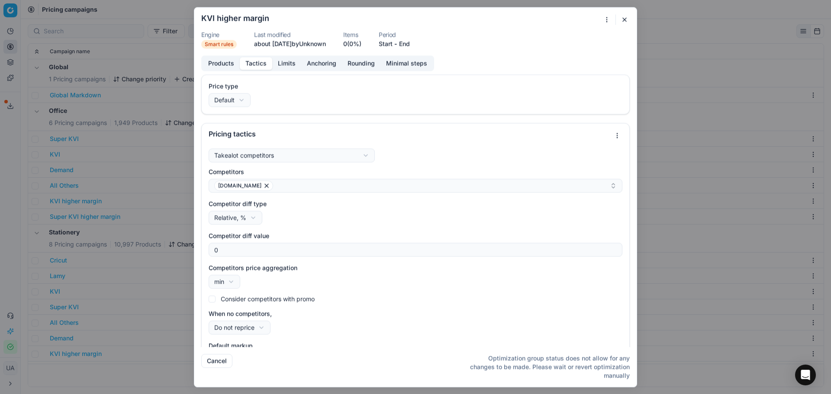
click at [256, 66] on button "Tactics" at bounding box center [256, 63] width 32 height 13
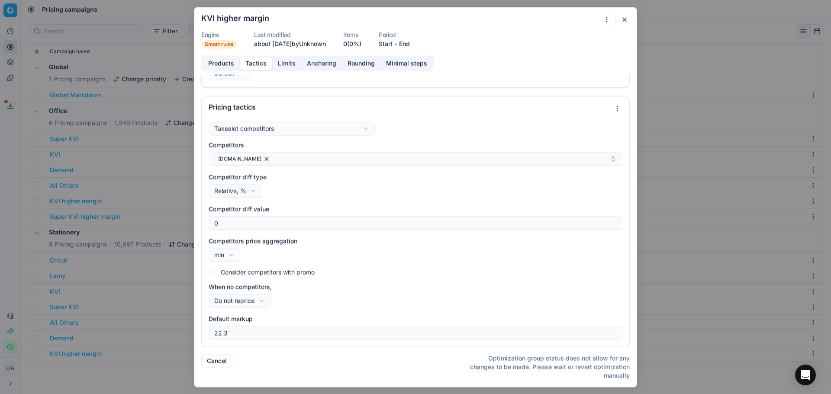
drag, startPoint x: 172, startPoint y: 289, endPoint x: 178, endPoint y: 290, distance: 6.2
click at [176, 289] on div "We are saving PC settings. Please wait, it should take a few minutes KVI higher…" at bounding box center [415, 197] width 831 height 394
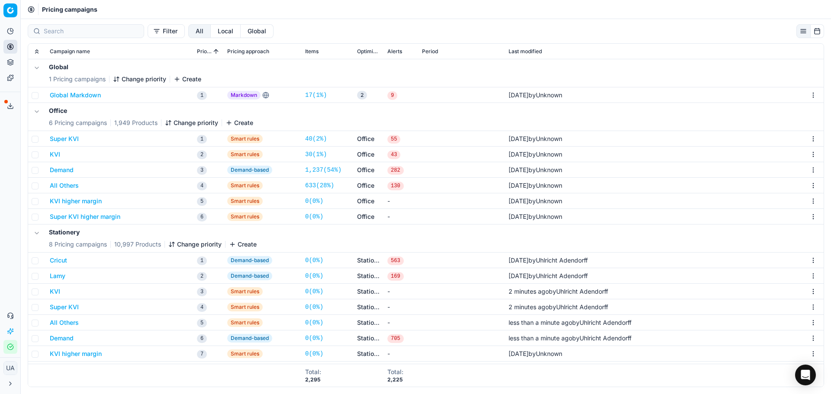
click at [80, 354] on button "KVI higher margin" at bounding box center [76, 354] width 52 height 9
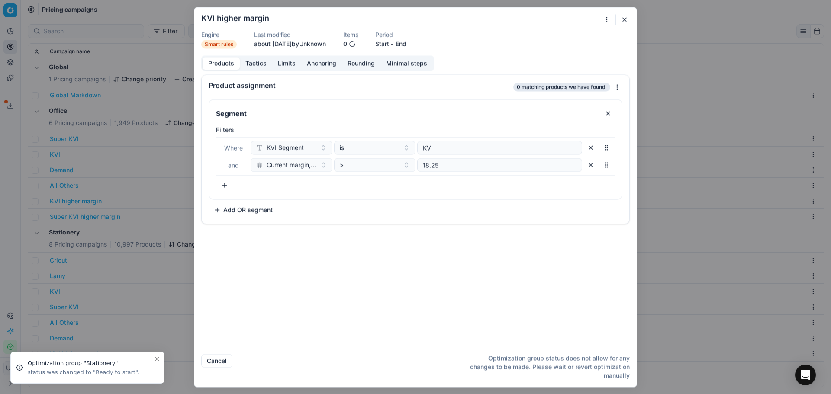
click at [259, 67] on button "Tactics" at bounding box center [256, 63] width 32 height 13
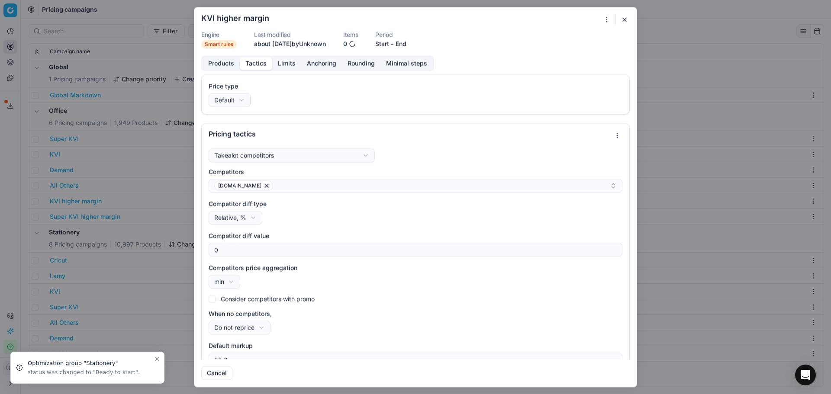
click at [283, 70] on div "Products Tactics Limits Anchoring Rounding Minimal steps" at bounding box center [317, 63] width 233 height 16
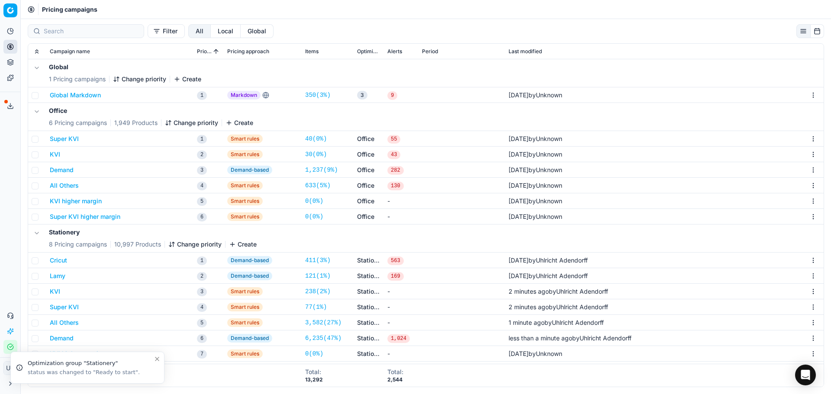
click at [167, 347] on div "We are saving PC settings. Please wait, it should take a few minutes KVI higher…" at bounding box center [415, 197] width 831 height 394
click at [31, 355] on td at bounding box center [37, 354] width 18 height 16
click at [33, 355] on input "checkbox" at bounding box center [35, 354] width 7 height 7
click at [774, 32] on button "Delete (1)" at bounding box center [769, 31] width 48 height 14
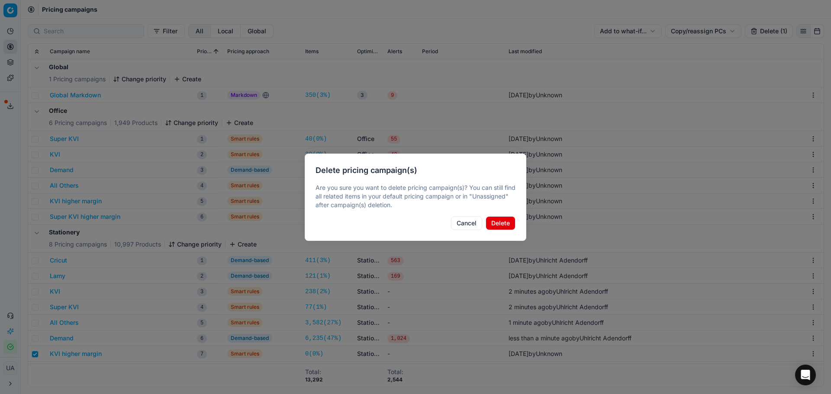
click at [501, 222] on button "Delete" at bounding box center [500, 223] width 30 height 14
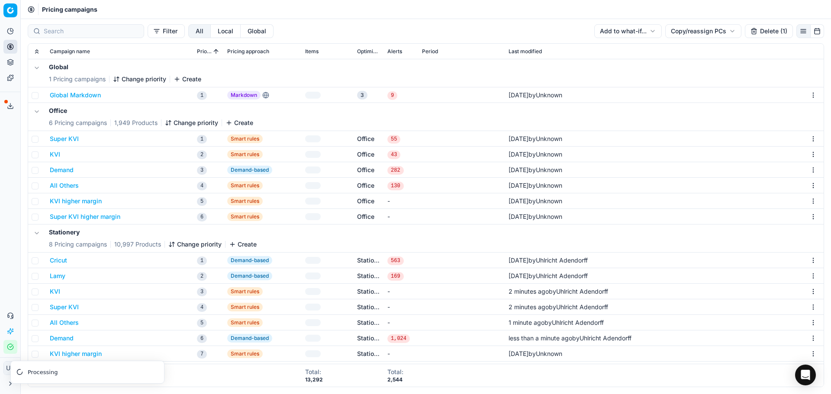
checkbox input "false"
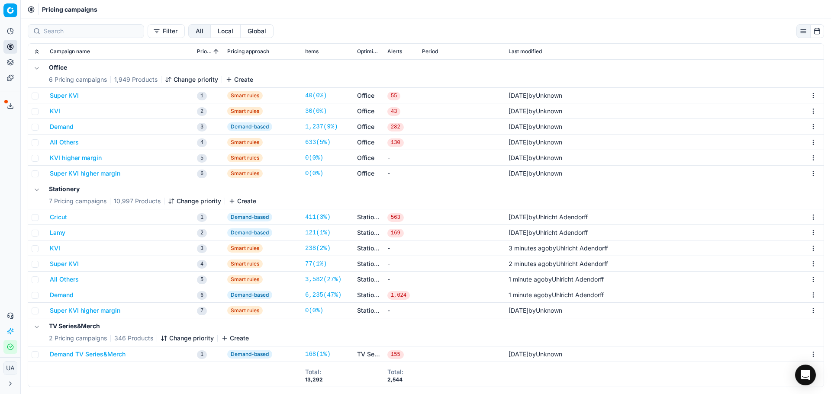
scroll to position [0, 0]
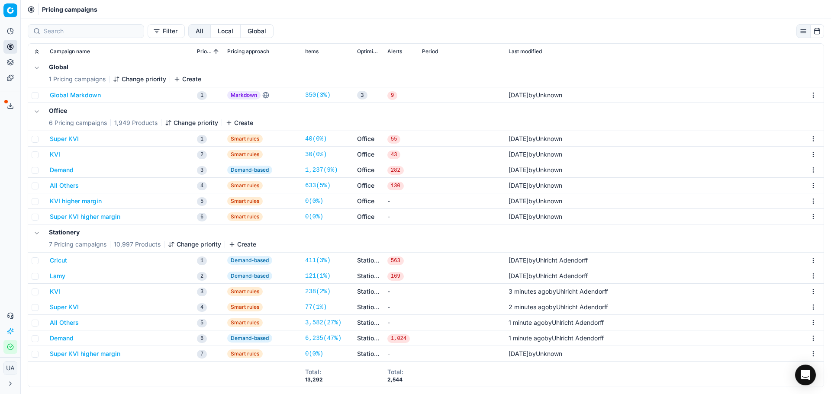
click at [73, 138] on button "Super KVI" at bounding box center [64, 139] width 29 height 9
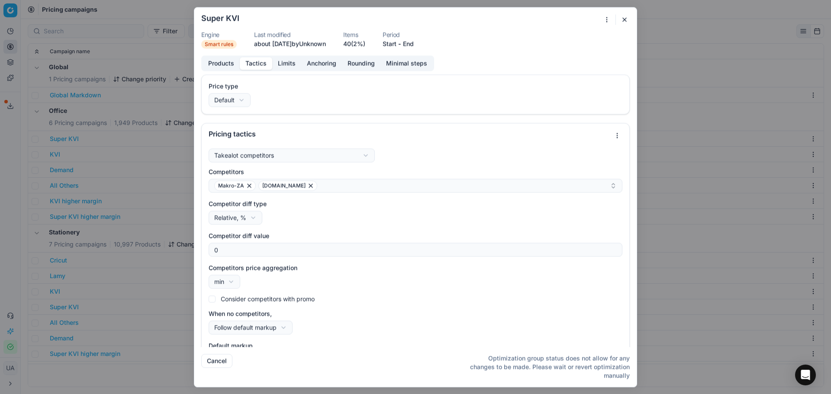
click at [267, 66] on button "Tactics" at bounding box center [256, 63] width 32 height 13
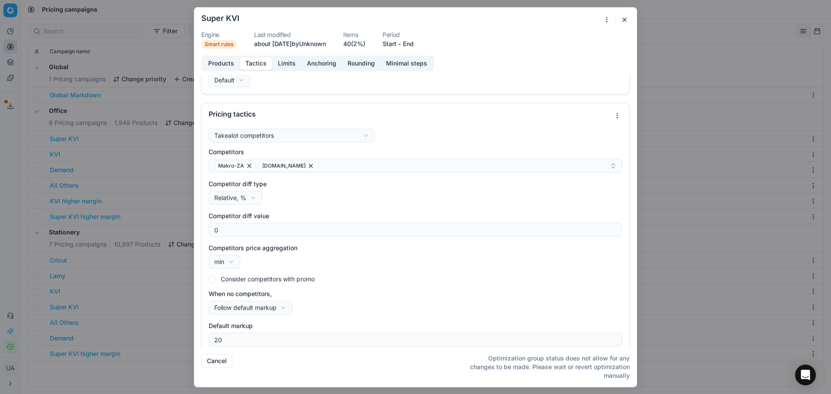
scroll to position [27, 0]
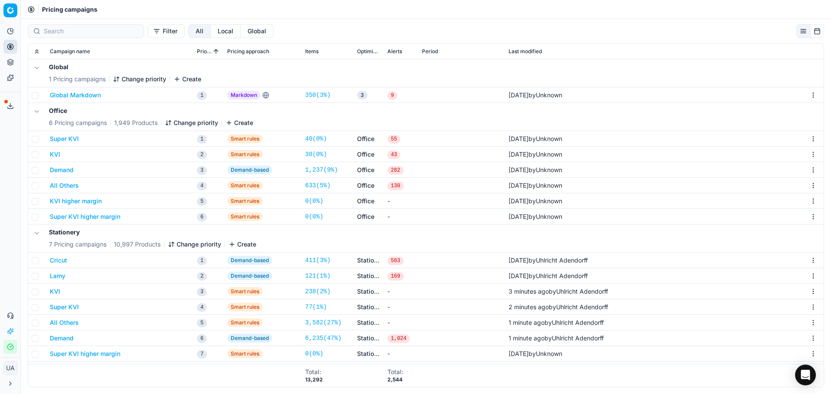
click at [184, 305] on div "We are saving PC settings. Please wait, it should take a few minutes Super KVI …" at bounding box center [415, 197] width 831 height 394
click at [61, 292] on div "KVI" at bounding box center [120, 291] width 140 height 9
click at [58, 292] on button "KVI" at bounding box center [55, 291] width 10 height 9
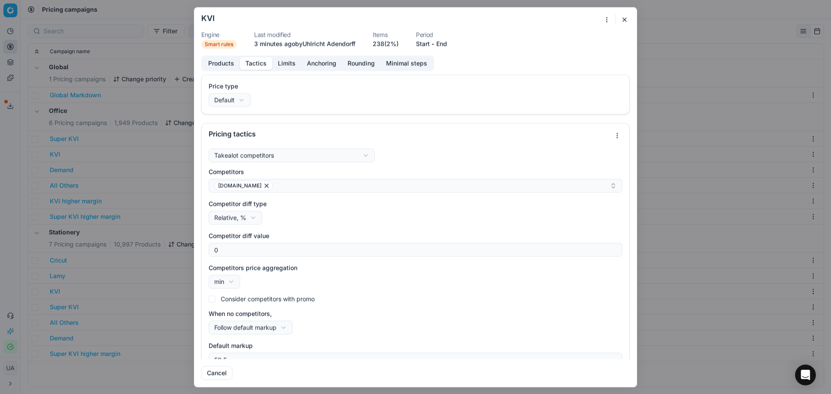
click at [257, 62] on button "Tactics" at bounding box center [256, 63] width 32 height 13
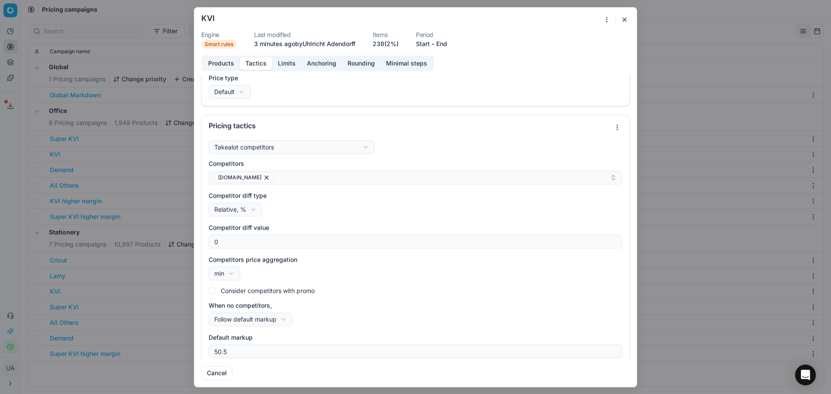
scroll to position [15, 0]
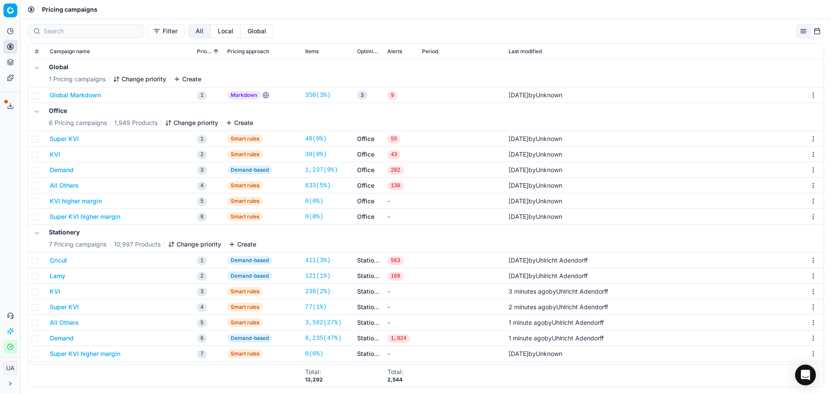
click at [162, 336] on div "We are saving PC settings. Please wait, it should take a few minutes KVI Engine…" at bounding box center [415, 197] width 831 height 394
click at [51, 147] on td "KVI" at bounding box center [119, 155] width 147 height 16
click at [59, 155] on button "KVI" at bounding box center [55, 154] width 10 height 9
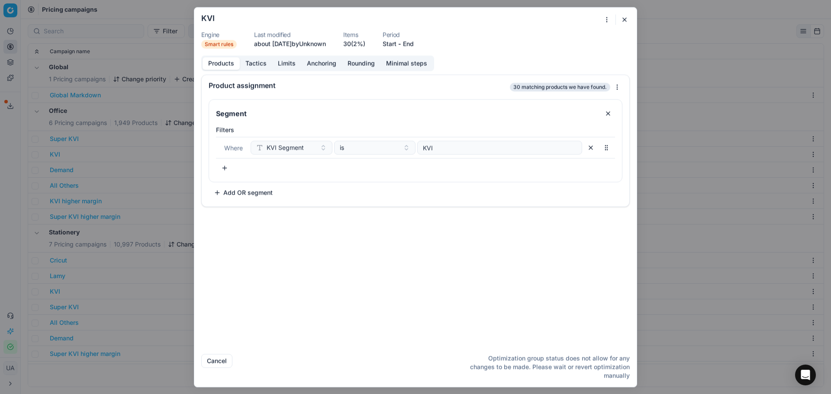
click at [252, 69] on button "Tactics" at bounding box center [256, 63] width 32 height 13
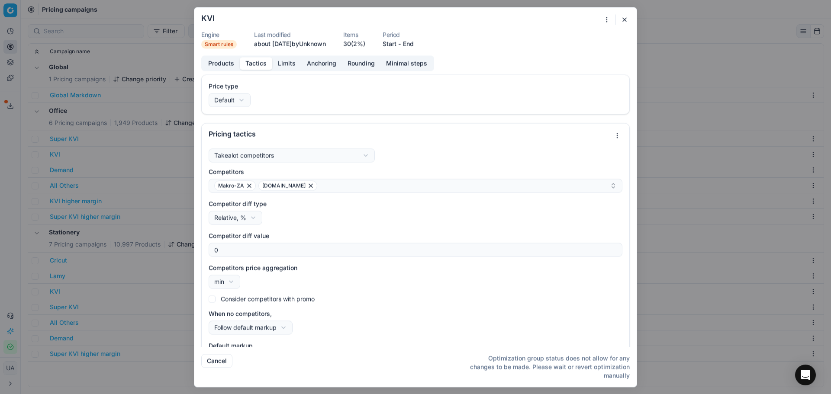
click at [252, 65] on button "Tactics" at bounding box center [256, 63] width 32 height 13
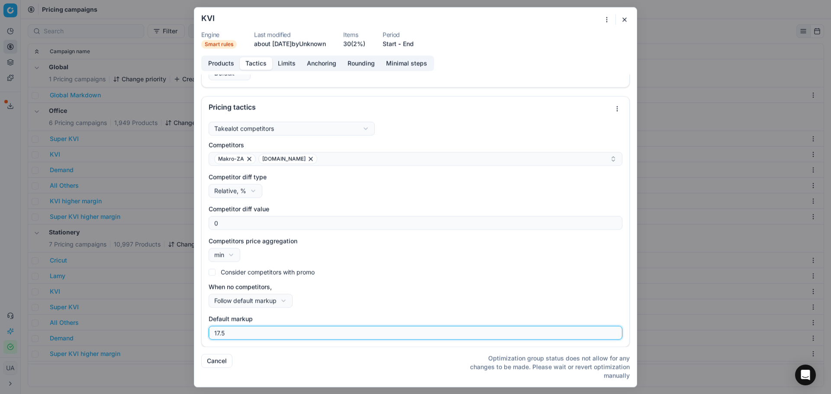
click at [259, 336] on input "17.5" at bounding box center [415, 332] width 406 height 13
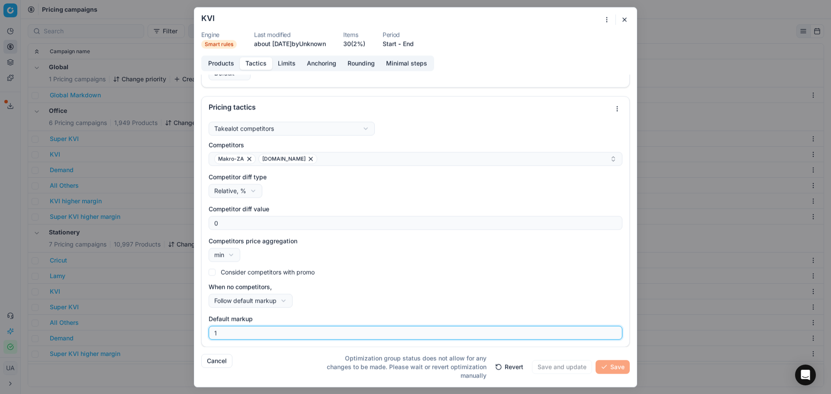
type input "19"
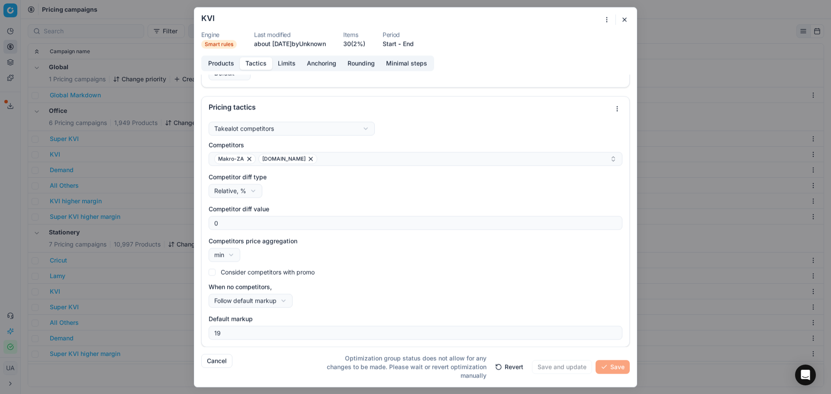
click at [291, 62] on button "Limits" at bounding box center [286, 63] width 29 height 13
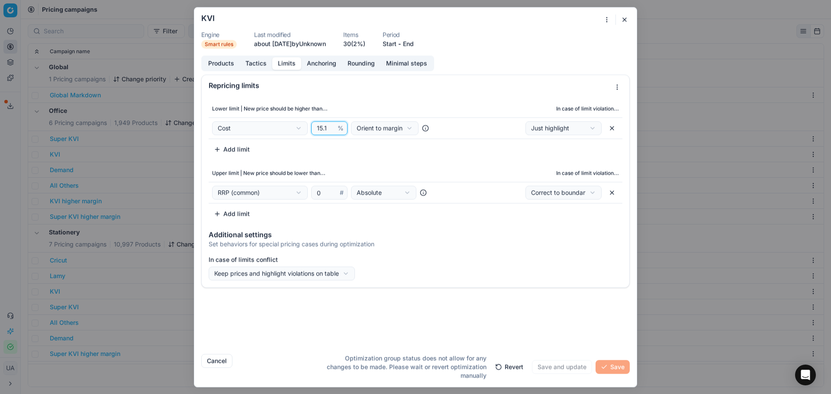
click at [324, 129] on input "15.1" at bounding box center [325, 128] width 21 height 13
type input "15.5"
drag, startPoint x: 315, startPoint y: 61, endPoint x: 321, endPoint y: 62, distance: 5.4
click at [318, 61] on button "Anchoring" at bounding box center [321, 63] width 41 height 13
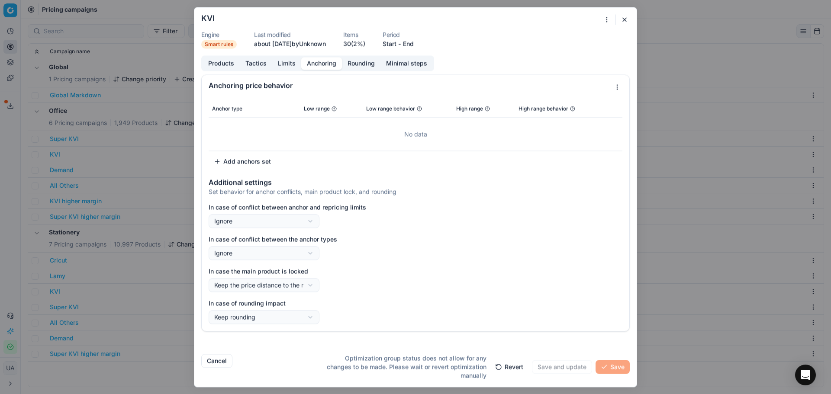
click at [366, 66] on button "Rounding" at bounding box center [361, 63] width 39 height 13
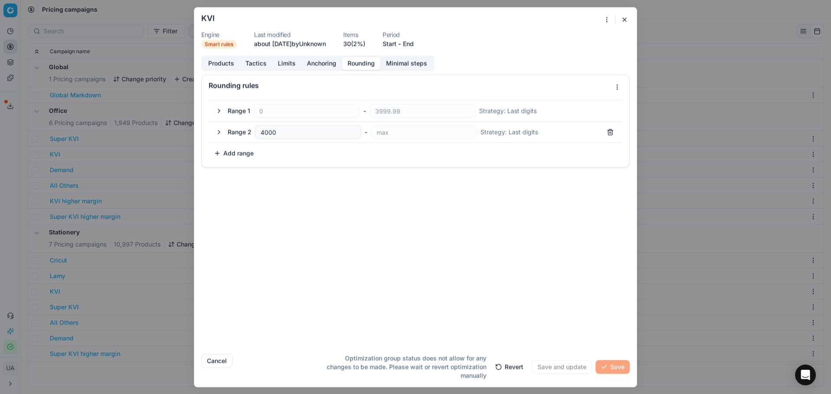
drag, startPoint x: 272, startPoint y: 69, endPoint x: 277, endPoint y: 66, distance: 6.2
click at [273, 69] on div "Products Tactics Limits Anchoring Rounding Minimal steps" at bounding box center [317, 63] width 233 height 16
click at [278, 66] on button "Limits" at bounding box center [286, 63] width 29 height 13
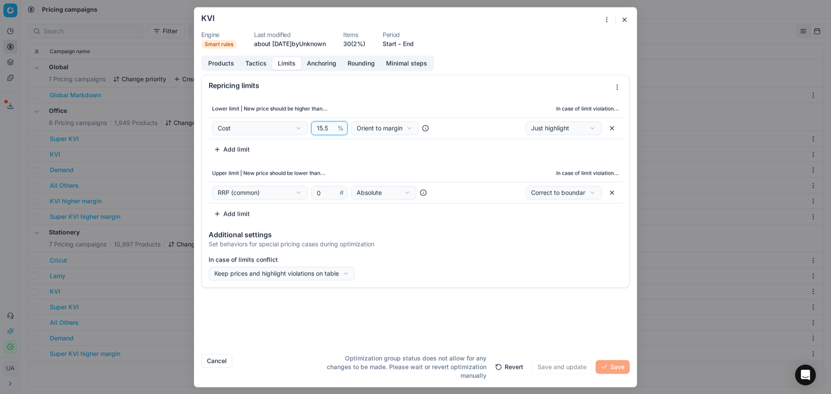
click at [324, 127] on input "15.5" at bounding box center [325, 128] width 21 height 13
click at [218, 61] on button "Products" at bounding box center [220, 63] width 37 height 13
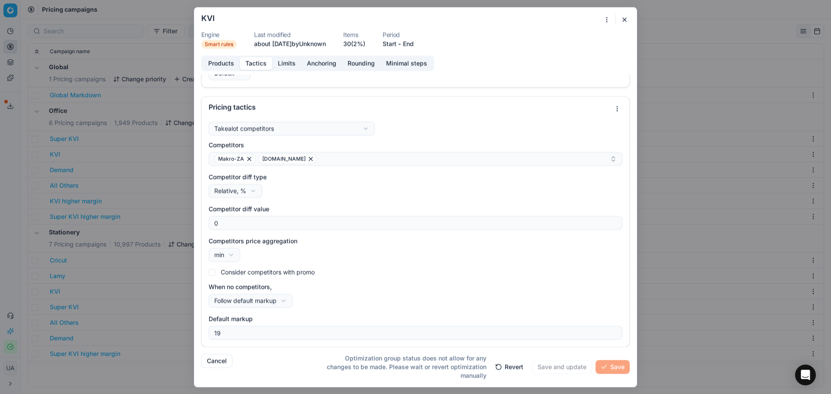
click at [258, 58] on button "Tactics" at bounding box center [256, 63] width 32 height 13
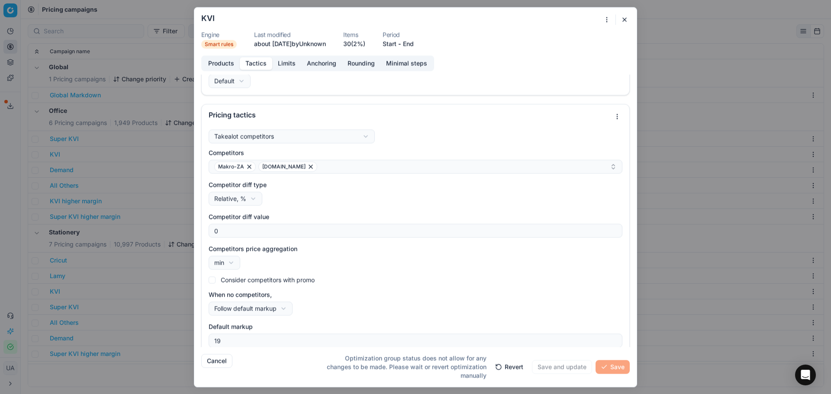
scroll to position [27, 0]
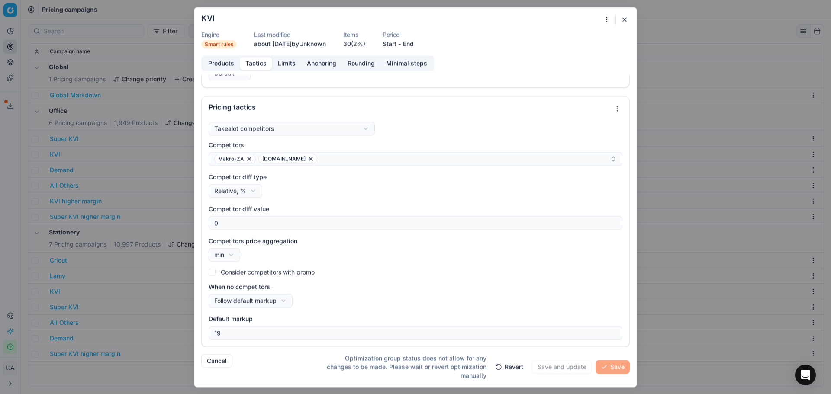
click at [275, 303] on div "We are saving PC settings. Please wait, it should take a few minutes KVI Engine…" at bounding box center [415, 197] width 831 height 394
click at [510, 366] on button "Revert" at bounding box center [509, 367] width 39 height 14
type input "17.5"
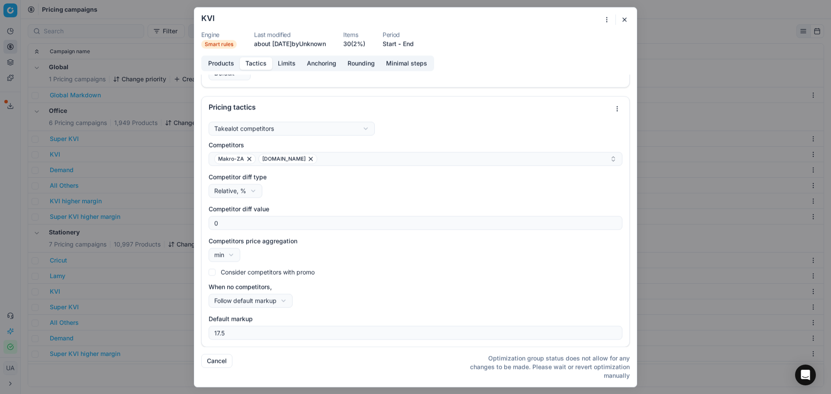
click at [221, 357] on button "Cancel" at bounding box center [216, 361] width 31 height 14
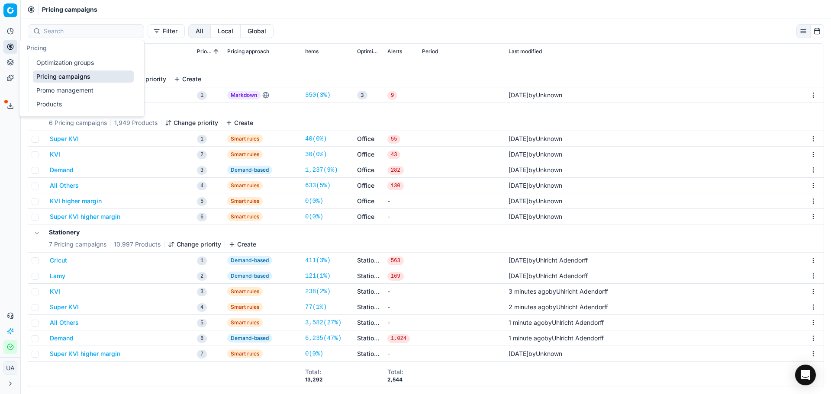
click at [51, 100] on link "Products" at bounding box center [83, 104] width 101 height 12
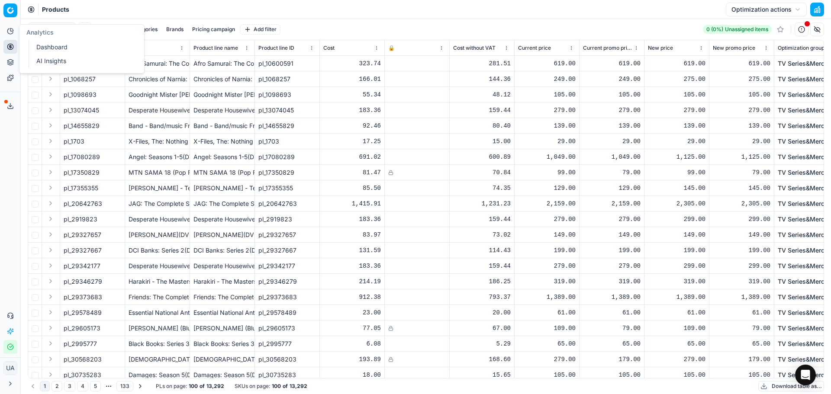
click at [51, 51] on link "Dashboard" at bounding box center [83, 47] width 101 height 12
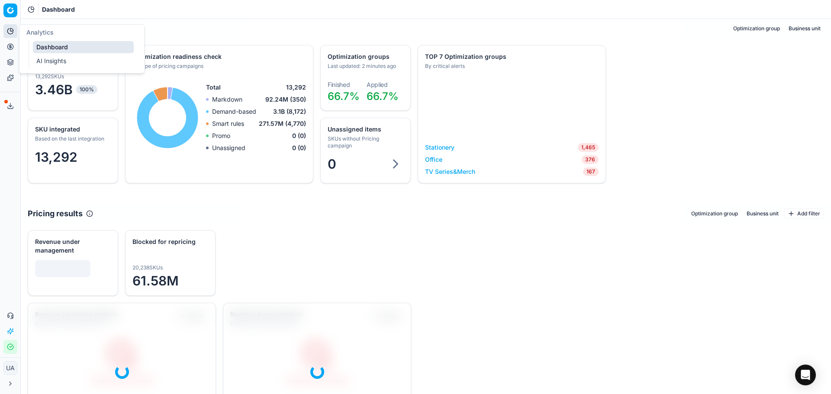
click at [57, 62] on link "AI Insights" at bounding box center [83, 61] width 101 height 12
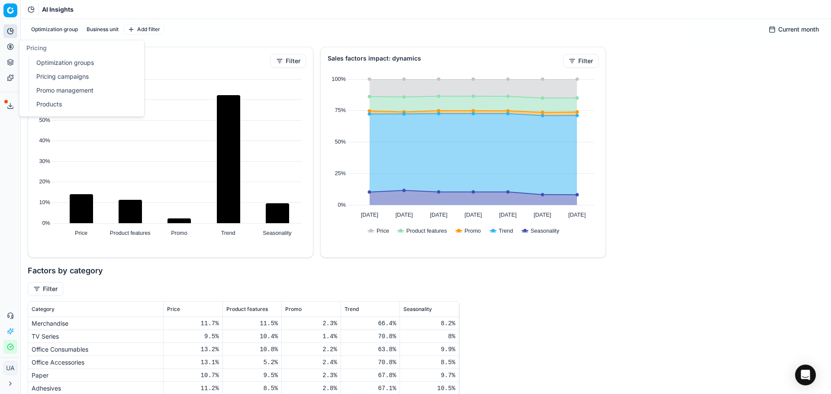
click at [55, 60] on link "Optimization groups" at bounding box center [83, 63] width 101 height 12
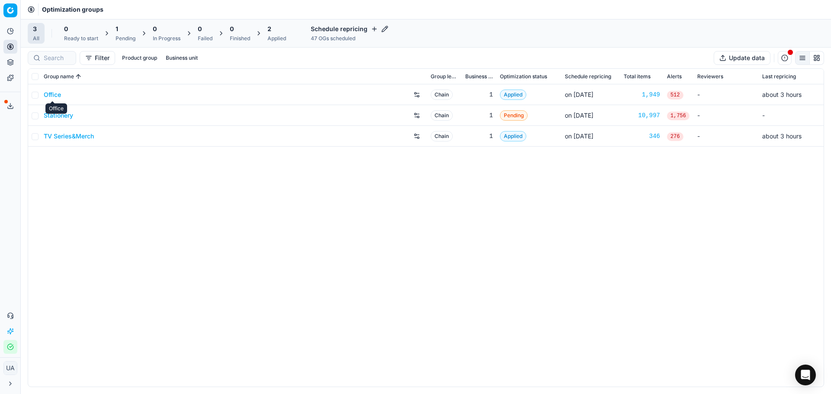
click at [64, 113] on div "Office" at bounding box center [56, 108] width 22 height 10
click at [67, 118] on link "Stationery" at bounding box center [58, 115] width 29 height 9
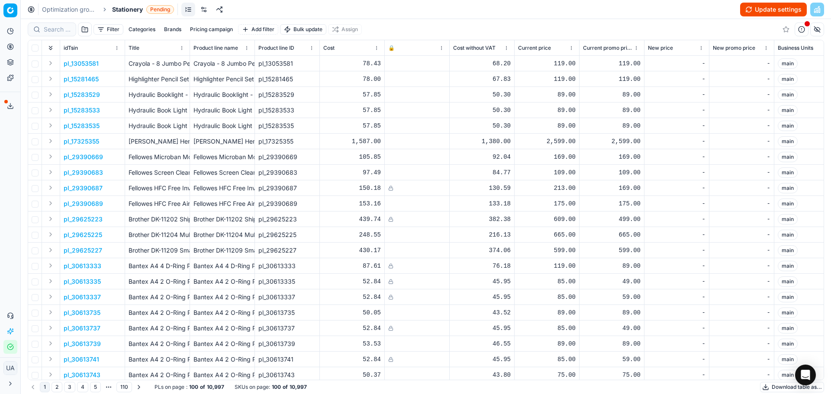
click at [764, 9] on button "Update settings" at bounding box center [773, 10] width 67 height 14
click at [749, 10] on button "Start optimization" at bounding box center [770, 10] width 71 height 14
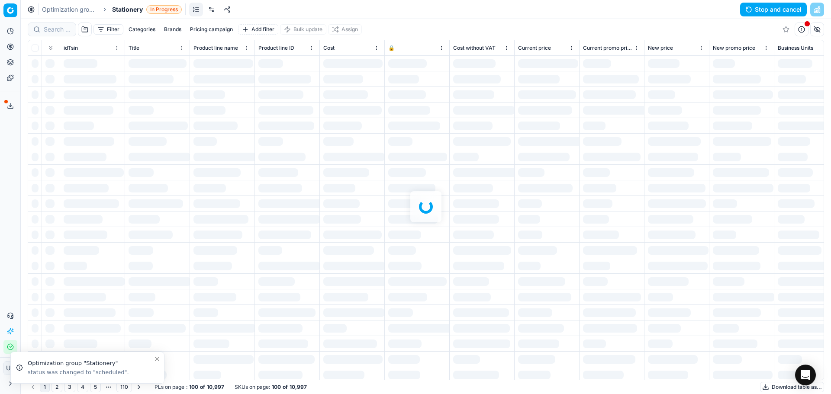
click at [66, 12] on link "Optimization groups" at bounding box center [69, 9] width 55 height 9
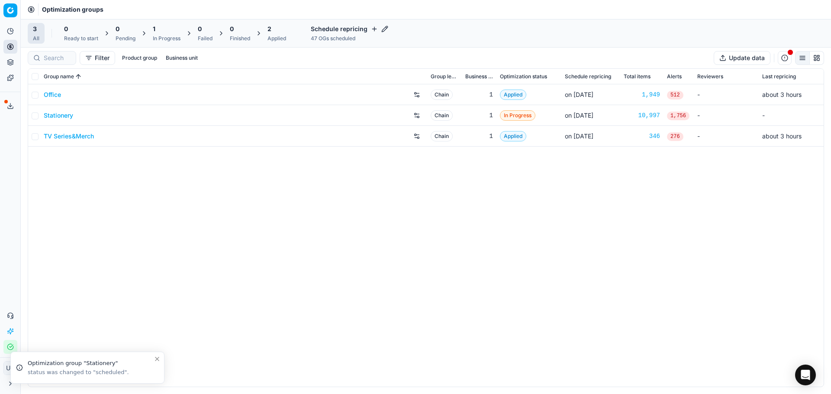
click at [53, 96] on link "Office" at bounding box center [52, 94] width 17 height 9
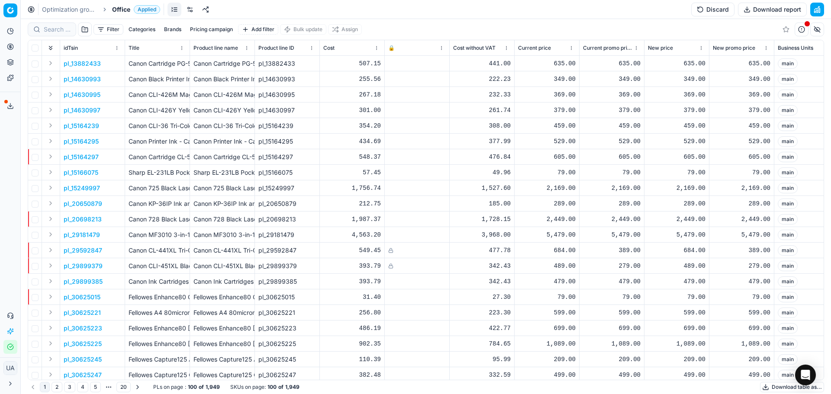
click at [714, 11] on button "Discard" at bounding box center [712, 10] width 43 height 14
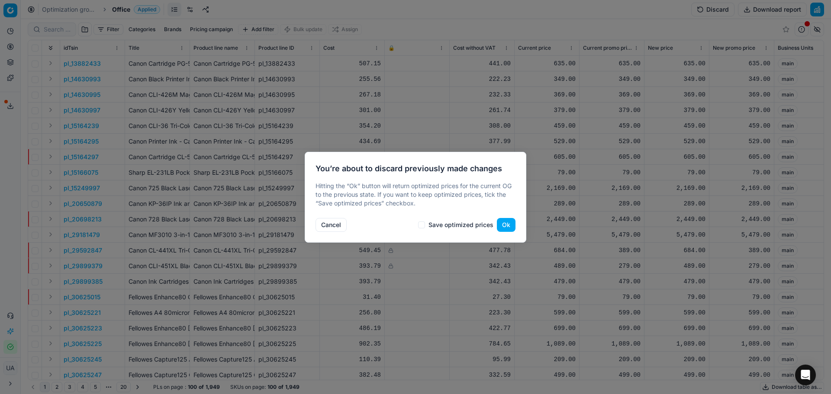
click at [510, 224] on button "Ok" at bounding box center [506, 225] width 19 height 14
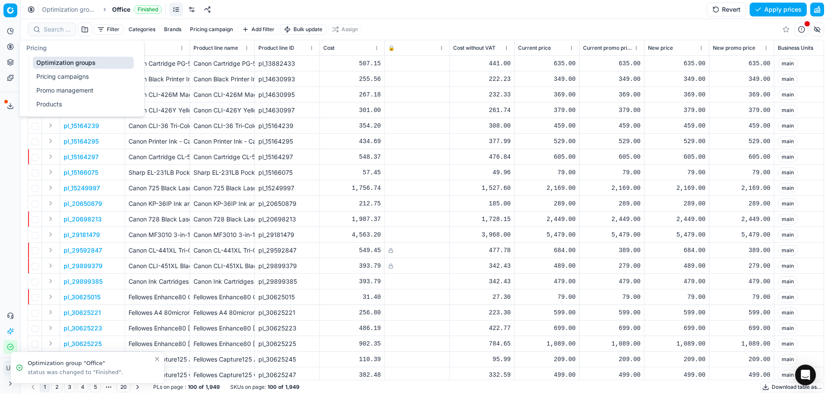
click at [60, 73] on link "Pricing campaigns" at bounding box center [83, 77] width 101 height 12
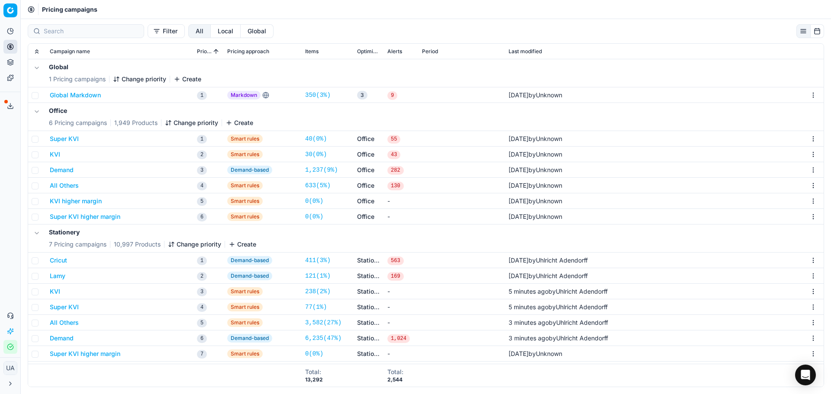
click at [73, 141] on button "Super KVI" at bounding box center [64, 139] width 29 height 9
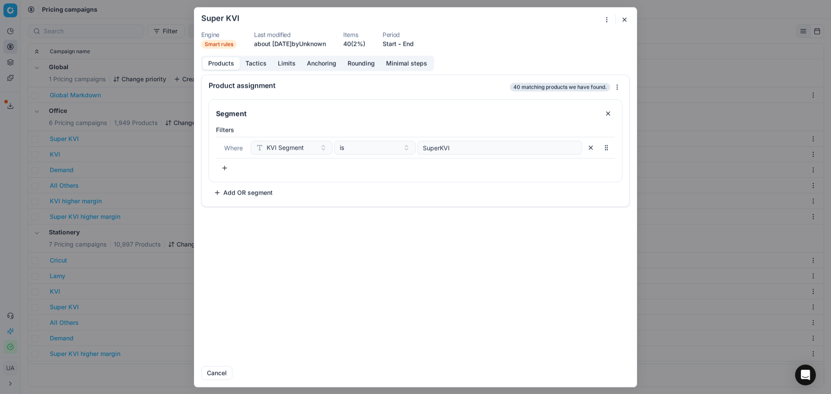
click at [263, 61] on button "Tactics" at bounding box center [256, 63] width 32 height 13
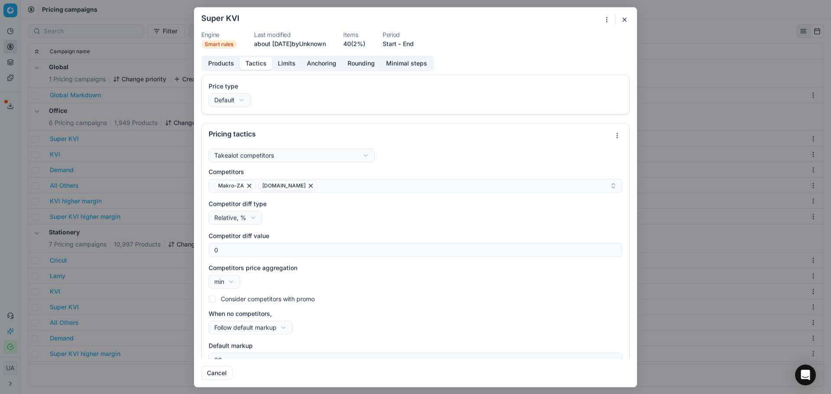
scroll to position [15, 0]
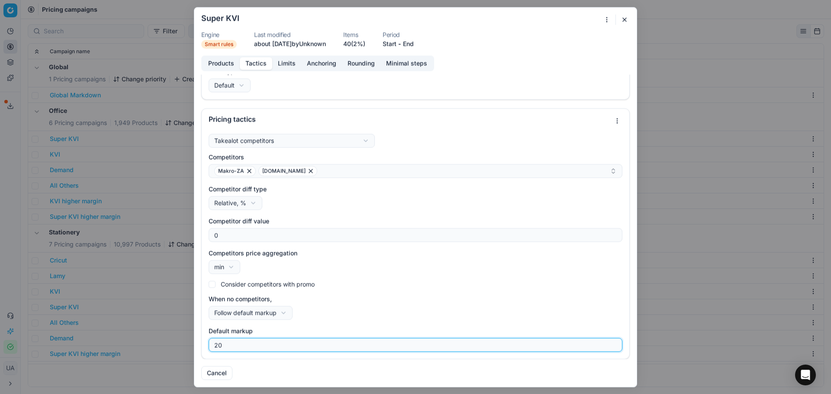
click at [232, 345] on input "20" at bounding box center [415, 344] width 406 height 13
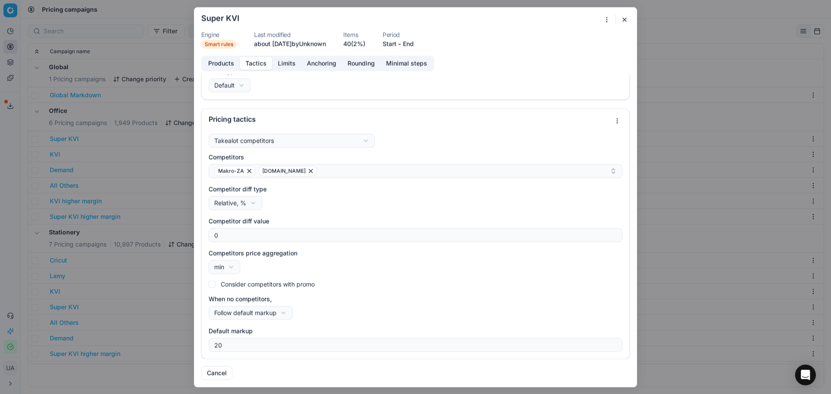
click at [220, 376] on button "Cancel" at bounding box center [216, 373] width 31 height 14
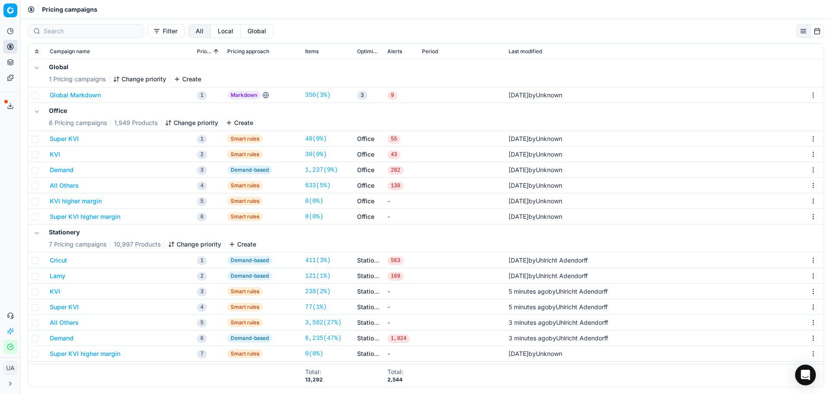
click at [58, 152] on button "KVI" at bounding box center [55, 154] width 10 height 9
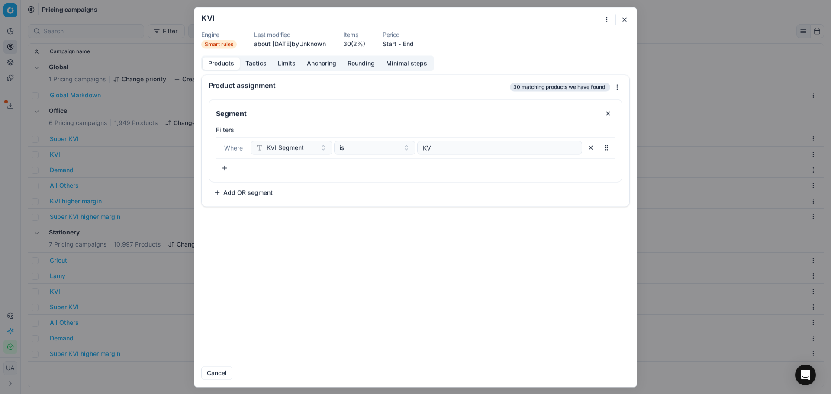
click at [255, 66] on button "Tactics" at bounding box center [256, 63] width 32 height 13
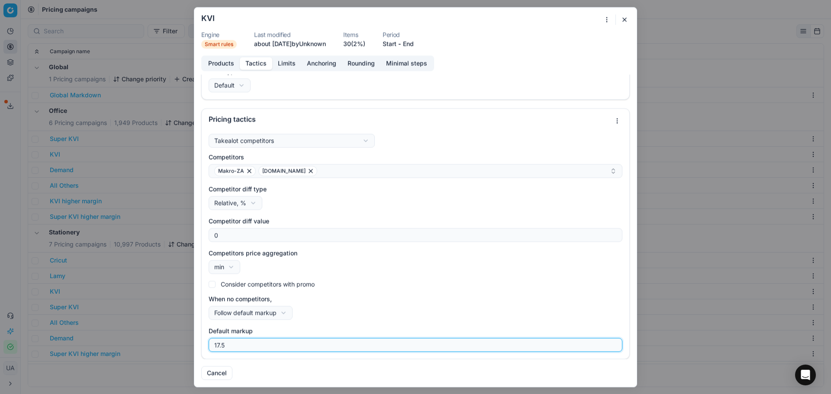
click at [248, 347] on input "17.5" at bounding box center [415, 344] width 406 height 13
type input "1"
type input "18"
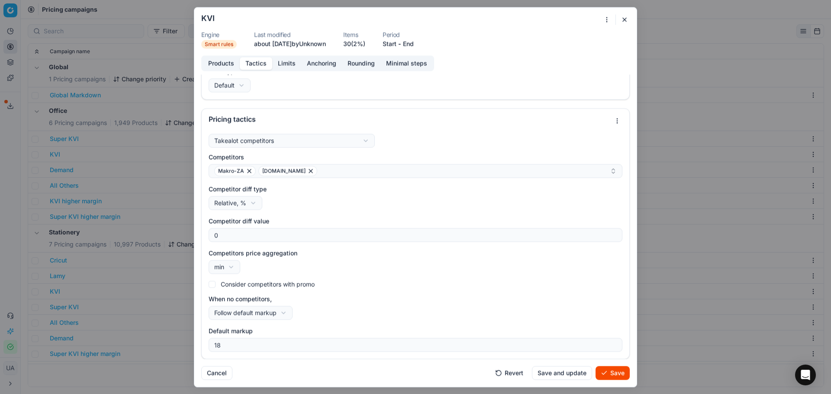
click at [289, 59] on button "Limits" at bounding box center [286, 63] width 29 height 13
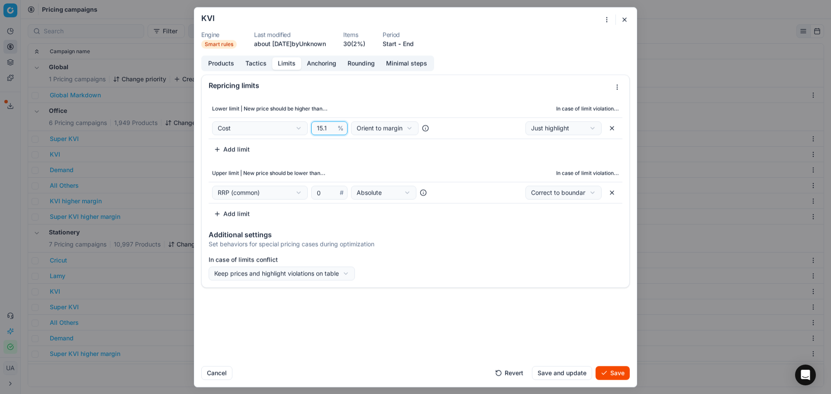
click at [325, 132] on input "15.1" at bounding box center [325, 128] width 21 height 13
type input "16.5"
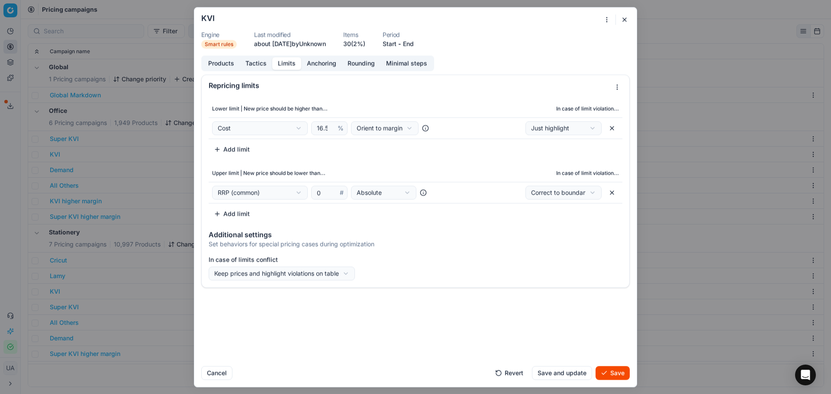
click at [580, 376] on button "Save and update" at bounding box center [562, 373] width 60 height 14
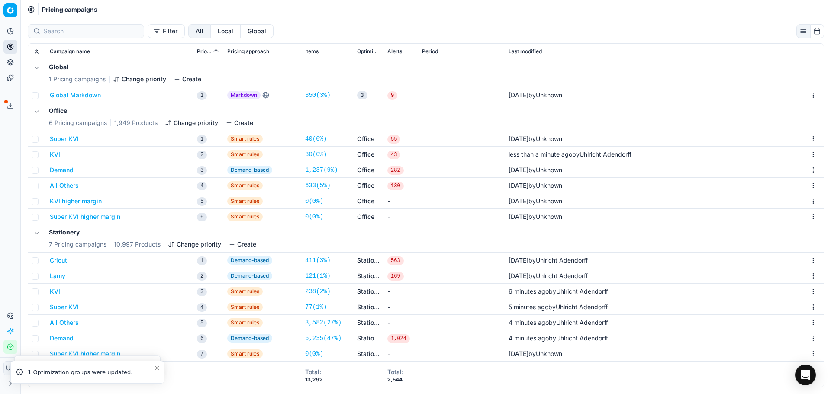
click at [68, 170] on button "Demand" at bounding box center [62, 170] width 24 height 9
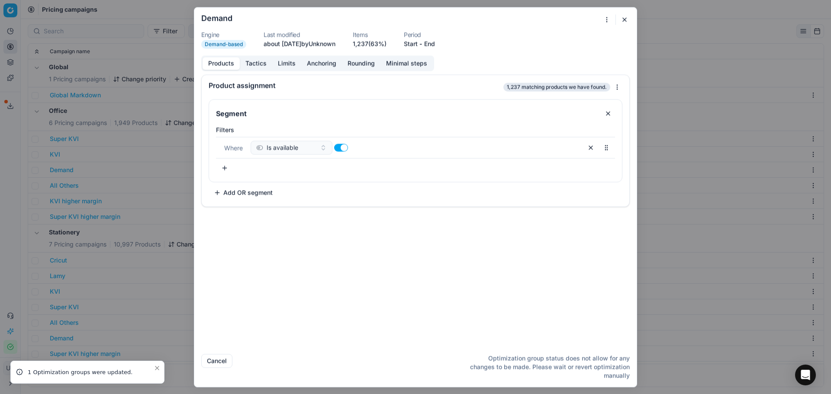
click at [251, 64] on button "Tactics" at bounding box center [256, 63] width 32 height 13
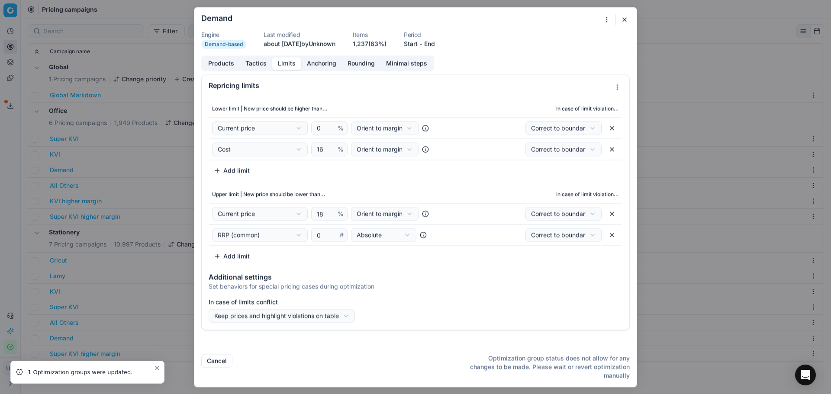
click at [291, 68] on button "Limits" at bounding box center [286, 63] width 29 height 13
click at [324, 151] on input "16" at bounding box center [325, 149] width 21 height 13
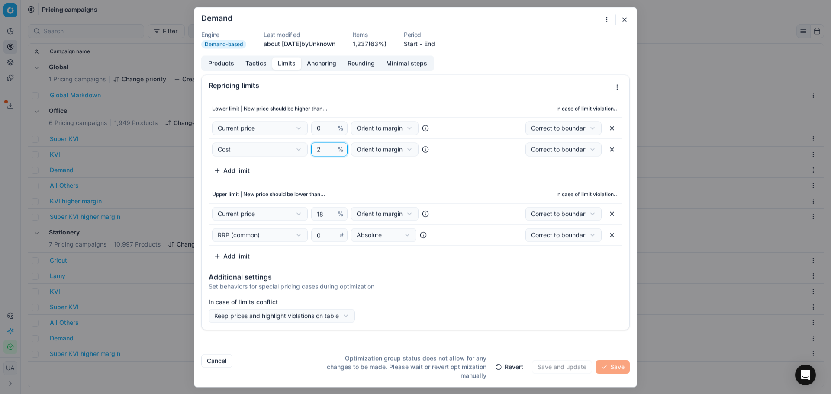
type input "20"
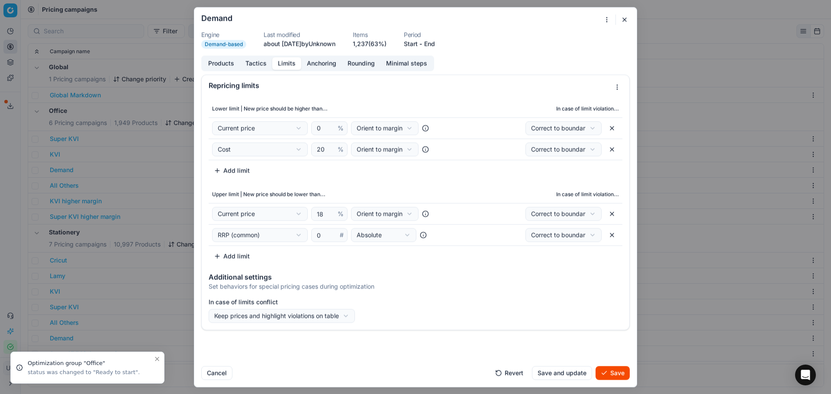
drag, startPoint x: 270, startPoint y: 69, endPoint x: 260, endPoint y: 64, distance: 11.2
click at [268, 69] on button "Tactics" at bounding box center [256, 63] width 32 height 13
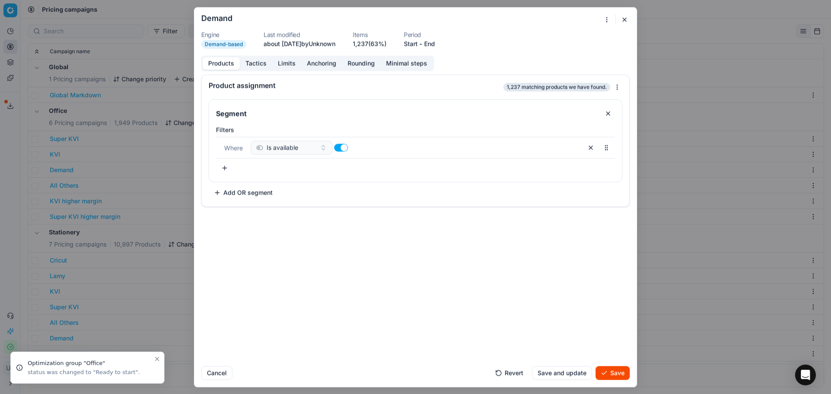
click at [220, 65] on button "Products" at bounding box center [220, 63] width 37 height 13
click at [290, 68] on button "Limits" at bounding box center [286, 63] width 29 height 13
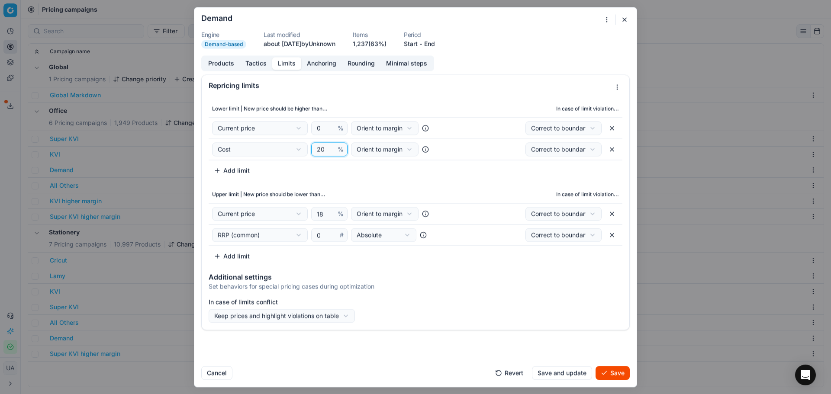
drag, startPoint x: 329, startPoint y: 153, endPoint x: 278, endPoint y: 156, distance: 50.7
click at [284, 155] on div "Cost Cost Cost without VAT Current price Current promo price RRP (common) Max C…" at bounding box center [329, 149] width 234 height 14
type input "18"
drag, startPoint x: 326, startPoint y: 219, endPoint x: 240, endPoint y: 218, distance: 86.1
click at [240, 218] on div "Current price Cost Cost without VAT Current price Current promo price RRP (comm…" at bounding box center [329, 214] width 234 height 14
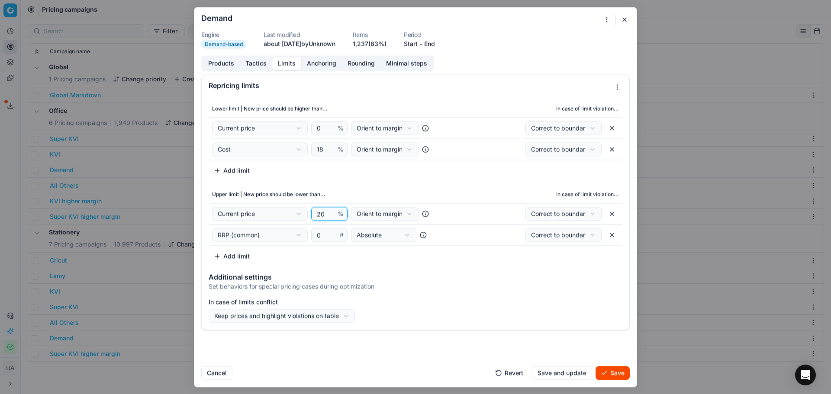
type input "20"
click at [580, 375] on button "Save and update" at bounding box center [562, 373] width 60 height 14
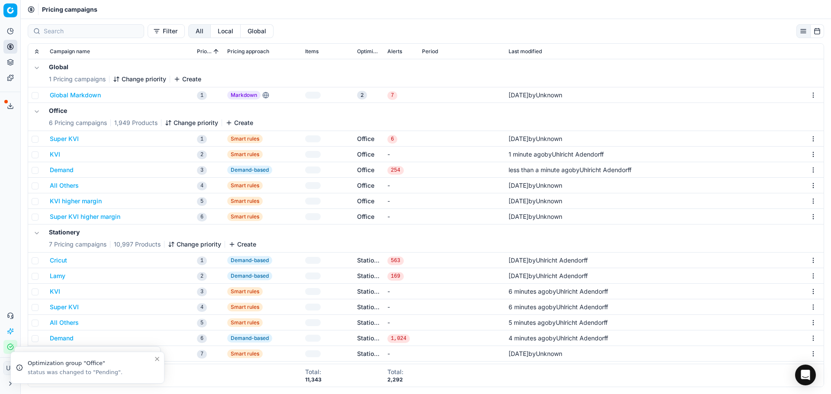
click at [67, 183] on button "All Others" at bounding box center [64, 185] width 29 height 9
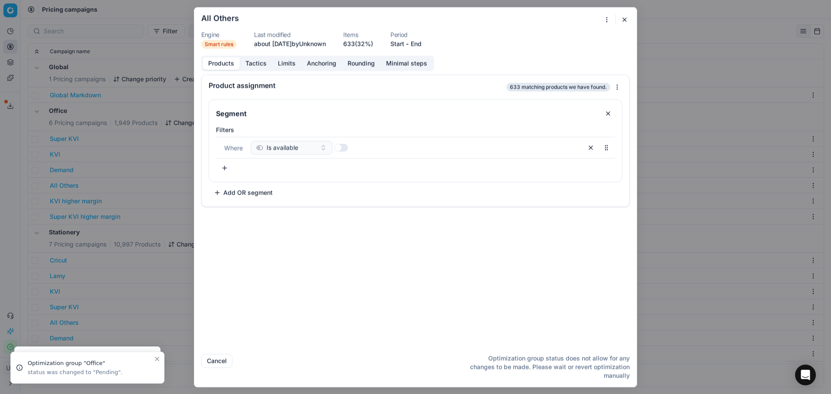
click at [270, 60] on button "Tactics" at bounding box center [256, 63] width 32 height 13
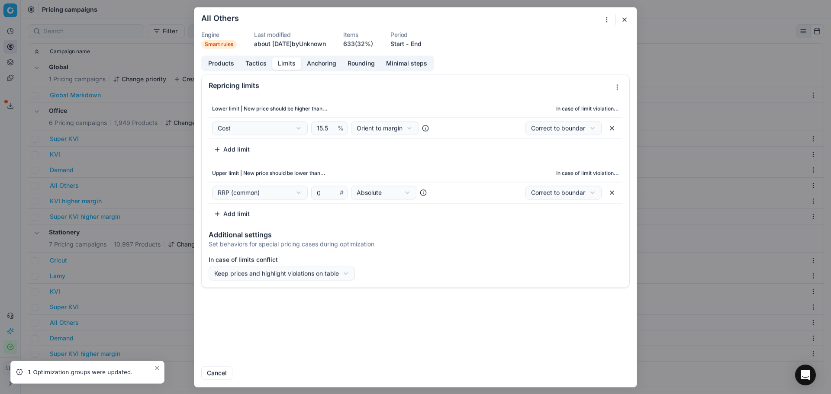
click at [280, 63] on button "Limits" at bounding box center [286, 63] width 29 height 13
click at [331, 126] on input "16.5" at bounding box center [325, 128] width 21 height 13
click at [331, 126] on input "17.5" at bounding box center [325, 128] width 21 height 13
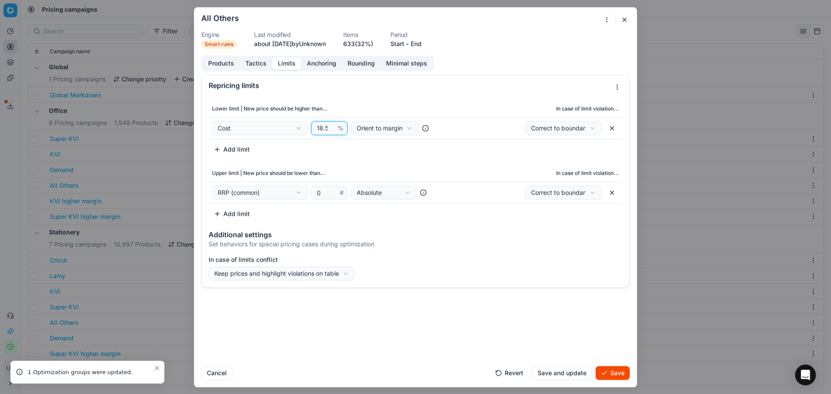
click at [331, 126] on input "18.5" at bounding box center [325, 128] width 21 height 13
click at [331, 126] on input "19.5" at bounding box center [325, 128] width 21 height 13
type input "20.5"
click at [331, 126] on input "20.5" at bounding box center [325, 128] width 21 height 13
click at [321, 127] on input "20.5" at bounding box center [325, 128] width 21 height 13
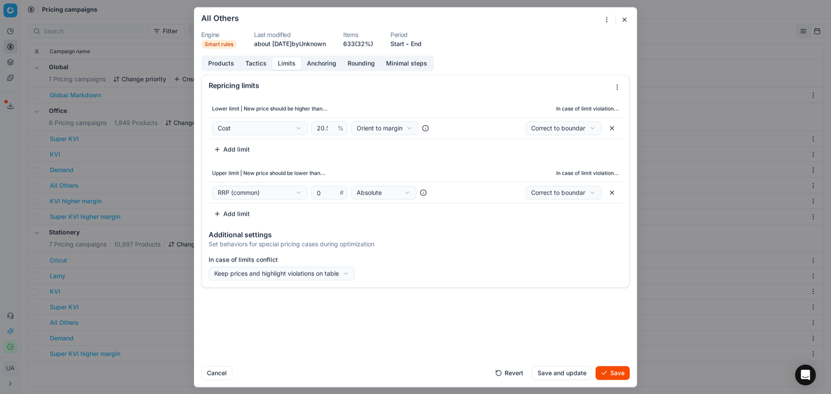
drag, startPoint x: 569, startPoint y: 376, endPoint x: 543, endPoint y: 360, distance: 30.4
click at [567, 373] on button "Save and update" at bounding box center [562, 373] width 60 height 14
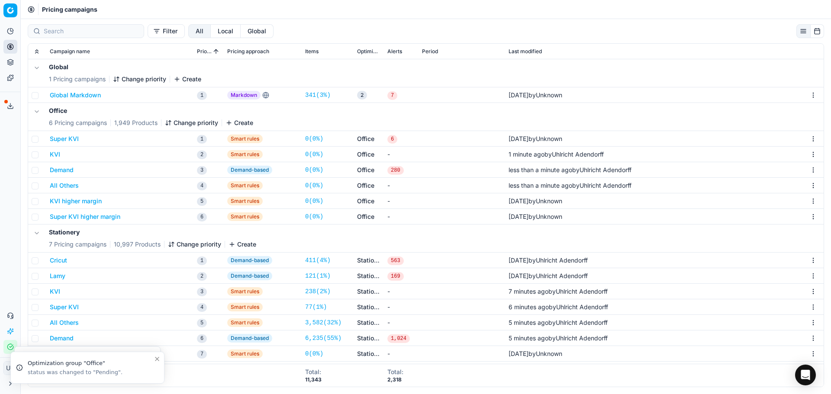
click at [74, 202] on button "KVI higher margin" at bounding box center [76, 201] width 52 height 9
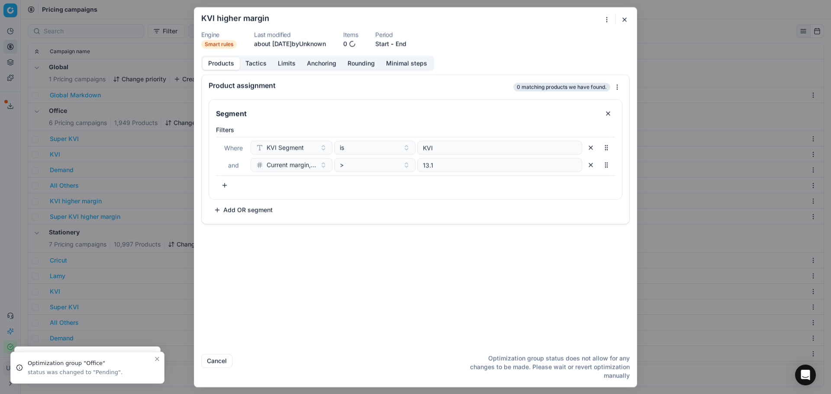
click at [267, 61] on button "Tactics" at bounding box center [256, 63] width 32 height 13
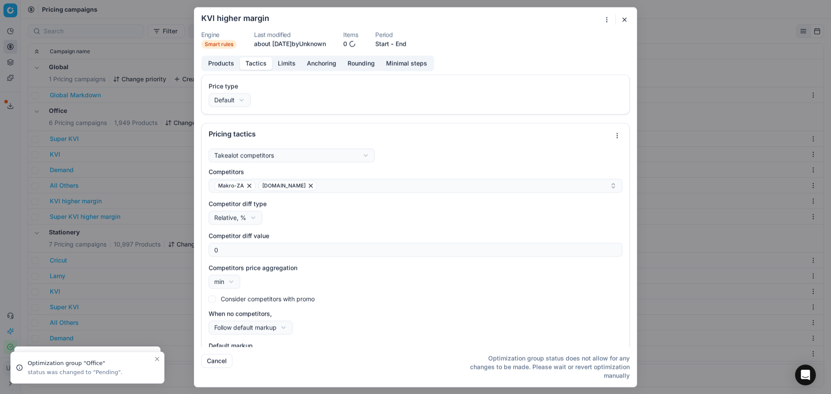
click at [285, 65] on button "Limits" at bounding box center [286, 63] width 29 height 13
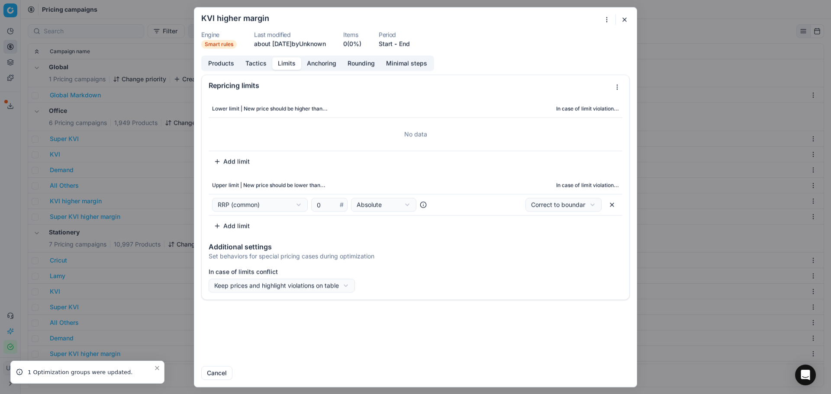
click at [327, 68] on button "Anchoring" at bounding box center [321, 63] width 41 height 13
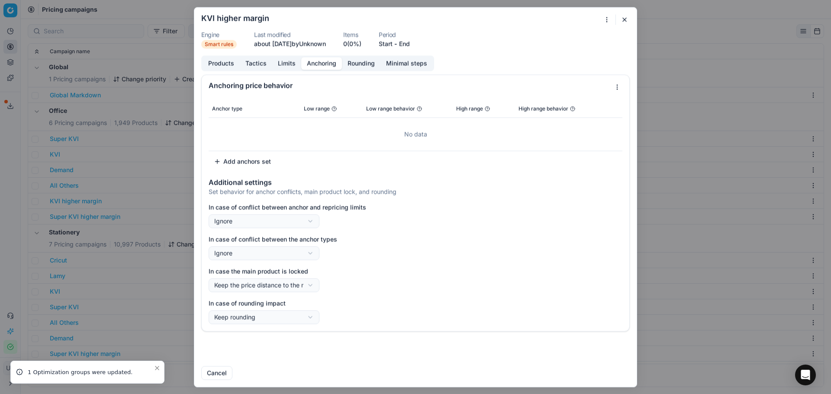
click at [180, 169] on div "We are saving PC settings. Please wait, it should take a few minutes KVI higher…" at bounding box center [415, 197] width 831 height 394
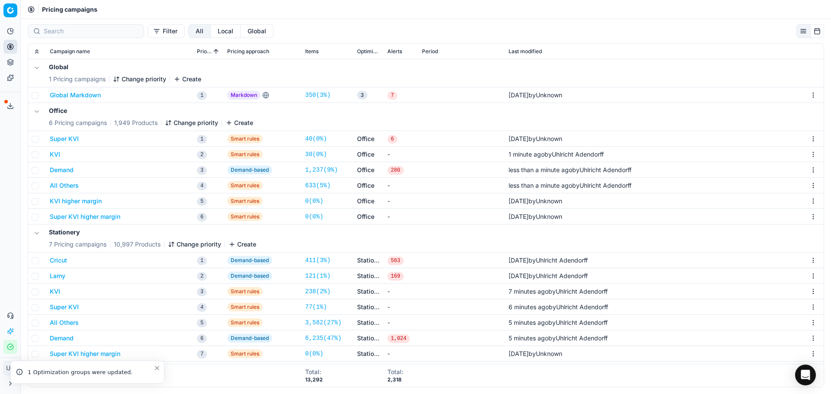
click at [97, 214] on button "Super KVI higher margin" at bounding box center [85, 216] width 71 height 9
click at [182, 285] on div "We are saving PC settings. Please wait, it should take a few minutes Super KVI …" at bounding box center [415, 197] width 831 height 394
click at [33, 215] on input "checkbox" at bounding box center [35, 217] width 7 height 7
checkbox input "true"
click at [33, 203] on input "checkbox" at bounding box center [35, 201] width 7 height 7
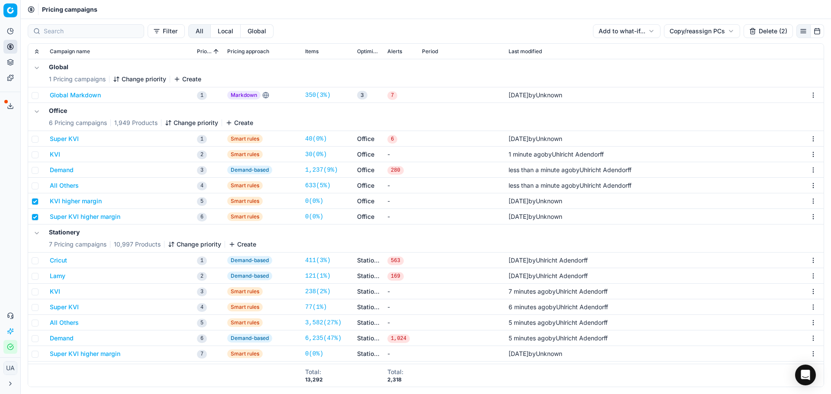
click at [761, 31] on button "Delete (2)" at bounding box center [767, 31] width 49 height 14
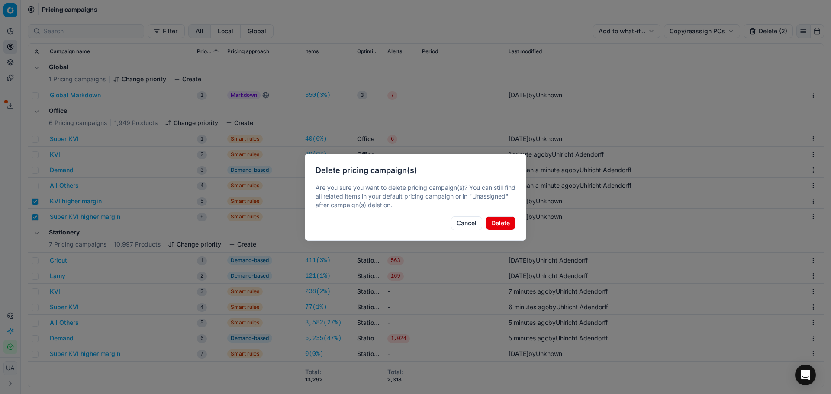
click at [498, 217] on button "Delete" at bounding box center [500, 223] width 30 height 14
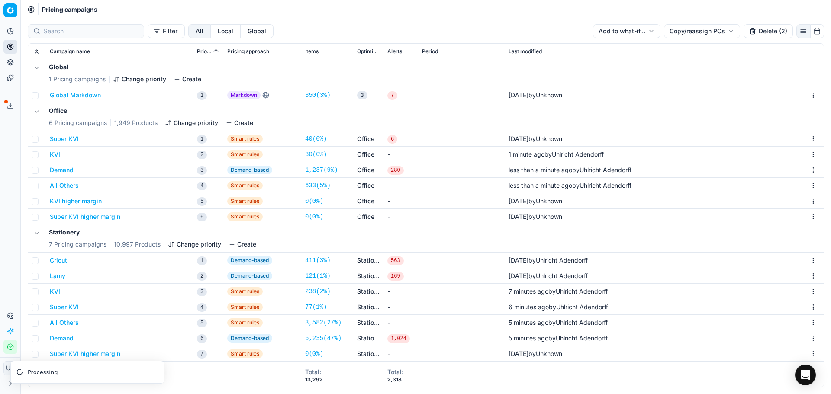
checkbox input "false"
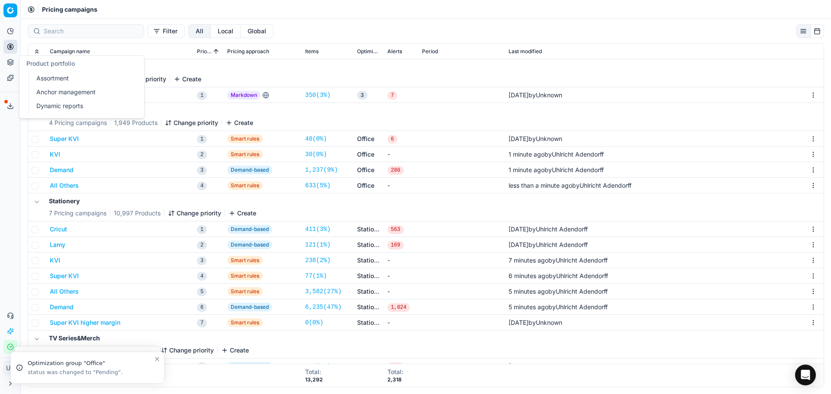
click at [61, 90] on link "Anchor management" at bounding box center [83, 92] width 101 height 12
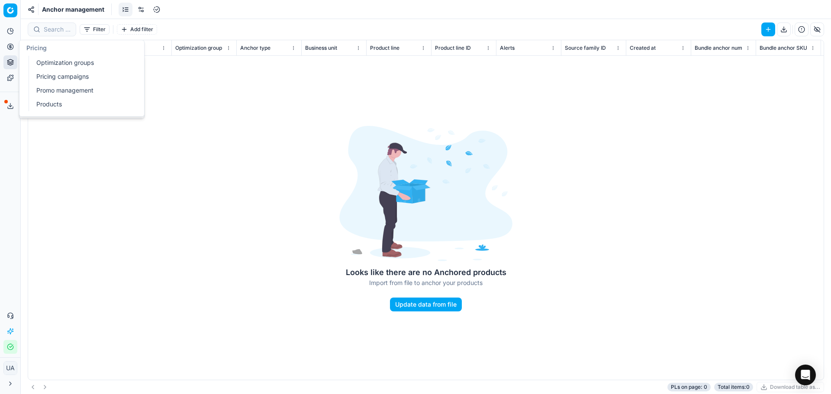
click at [15, 48] on button "Pricing" at bounding box center [10, 47] width 14 height 14
click at [65, 79] on link "Pricing campaigns" at bounding box center [83, 77] width 101 height 12
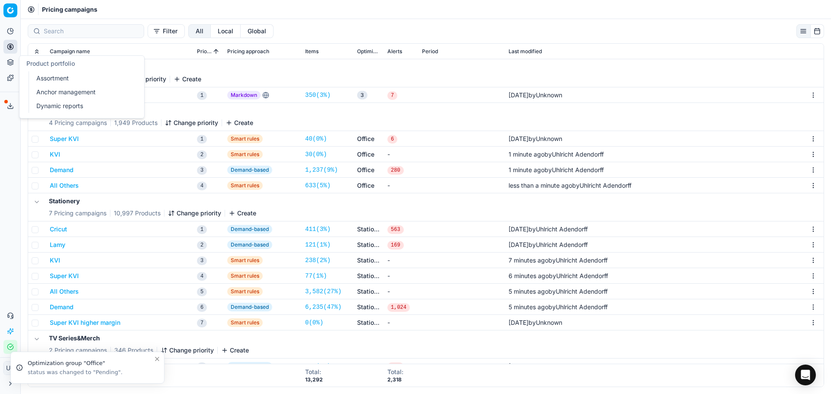
click at [11, 51] on button "Pricing" at bounding box center [10, 47] width 14 height 14
click at [62, 71] on link "Pricing campaigns" at bounding box center [83, 77] width 101 height 12
click at [72, 66] on link "Optimization groups" at bounding box center [83, 63] width 101 height 12
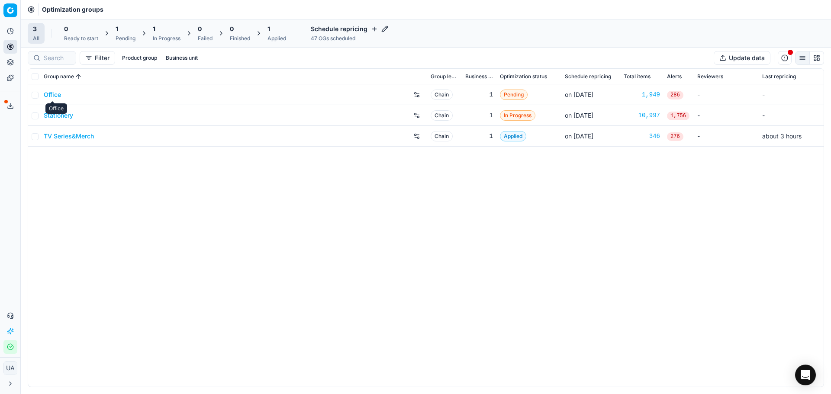
click at [51, 94] on link "Office" at bounding box center [52, 94] width 17 height 9
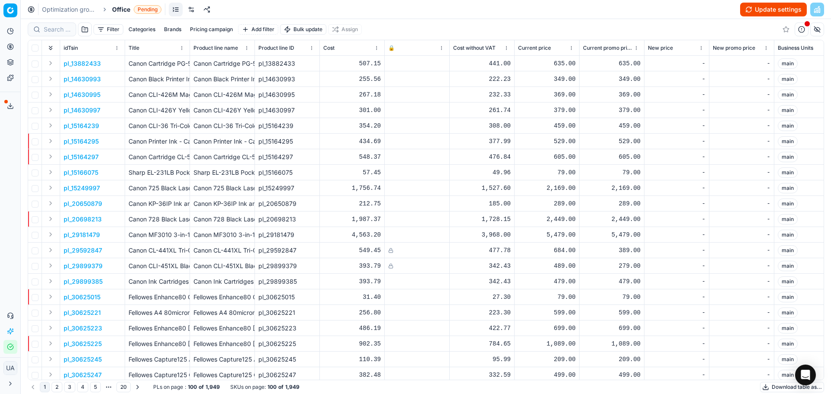
drag, startPoint x: 763, startPoint y: 12, endPoint x: 752, endPoint y: 13, distance: 11.0
click at [762, 12] on button "Update settings" at bounding box center [773, 10] width 67 height 14
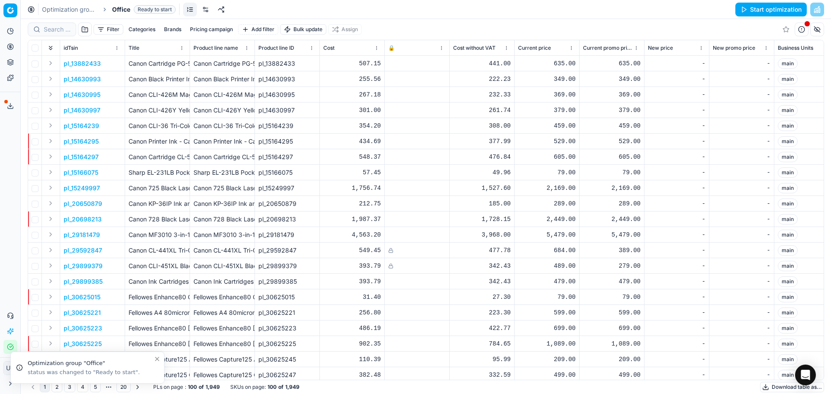
click at [773, 6] on button "Start optimization" at bounding box center [770, 10] width 71 height 14
